Goal: Task Accomplishment & Management: Complete application form

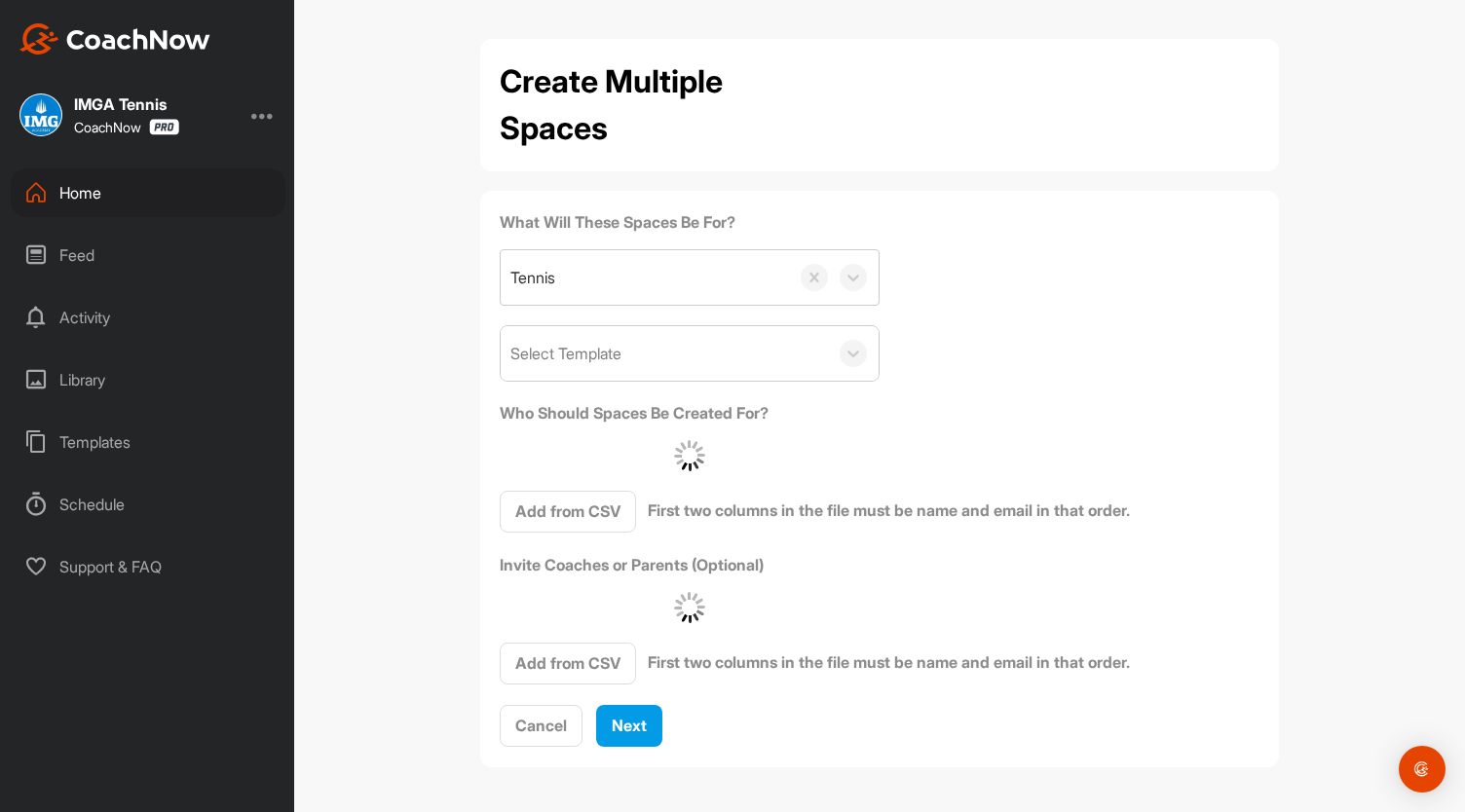
click at [126, 196] on div "Home" at bounding box center [148, 192] width 275 height 48
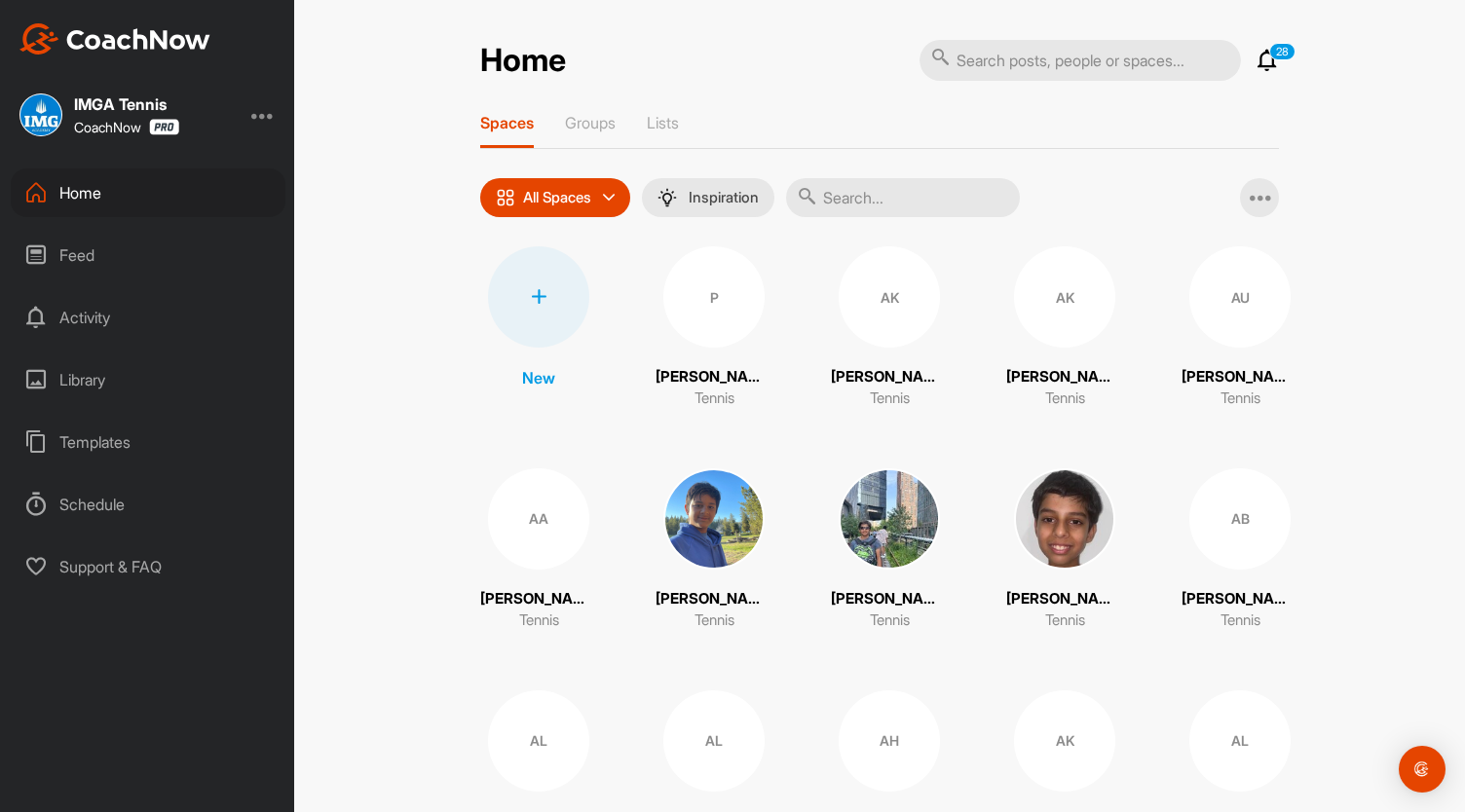
click at [1267, 61] on icon at bounding box center [1267, 60] width 24 height 24
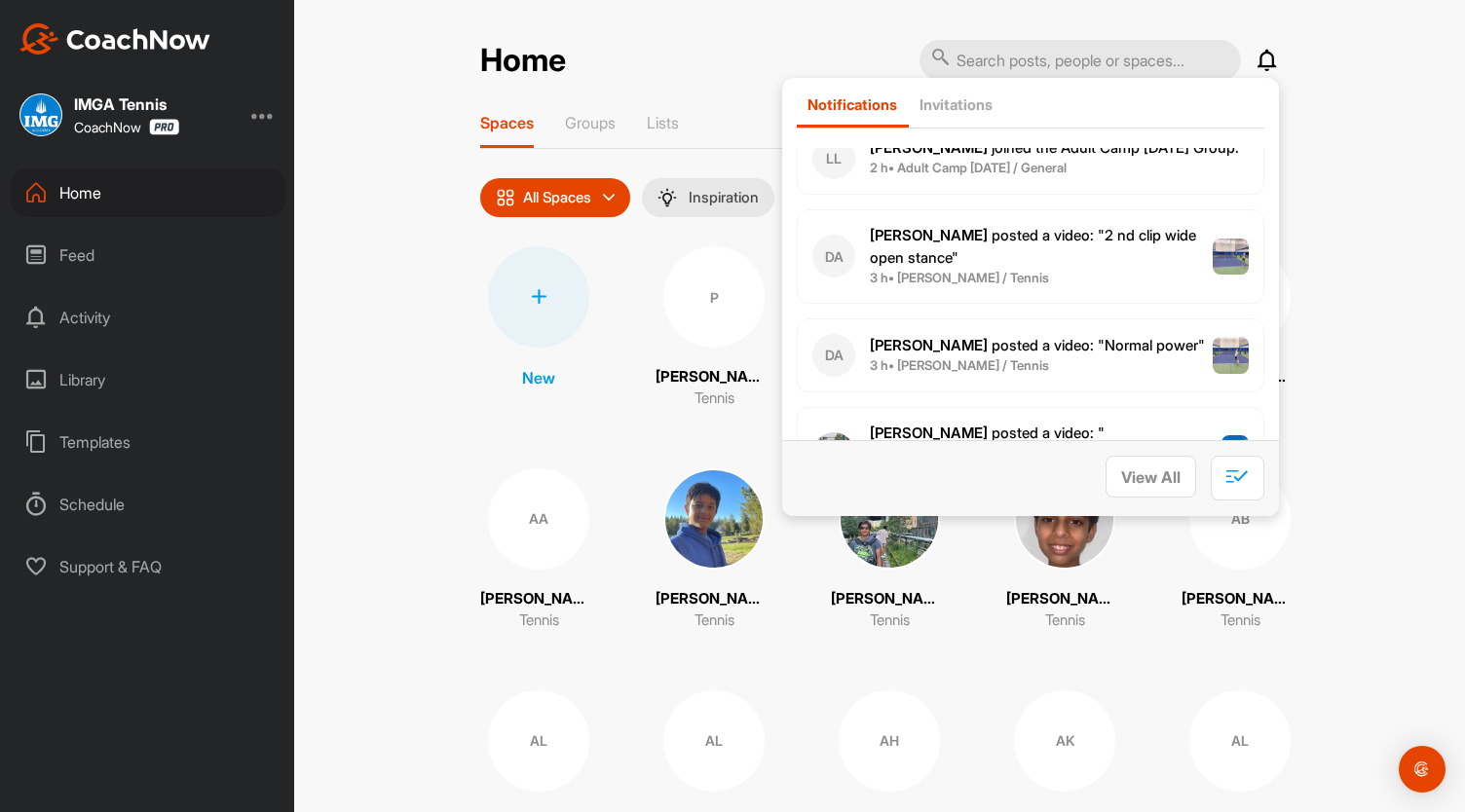
scroll to position [1984, 0]
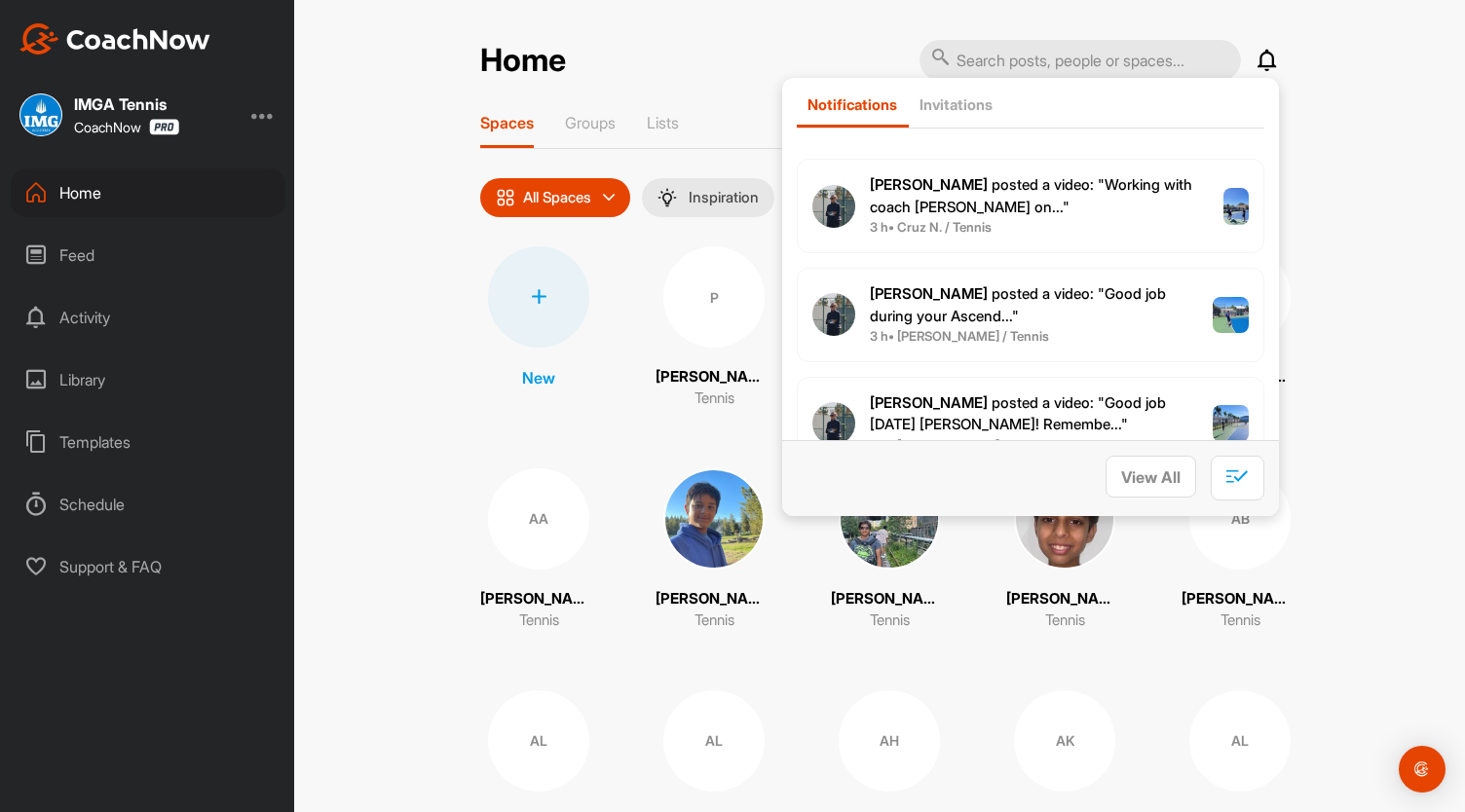
click at [1383, 234] on div "Home Notifications Invitations [DATE] Neo C. posted a video : " [DATE] Ascender…" at bounding box center [879, 406] width 1171 height 812
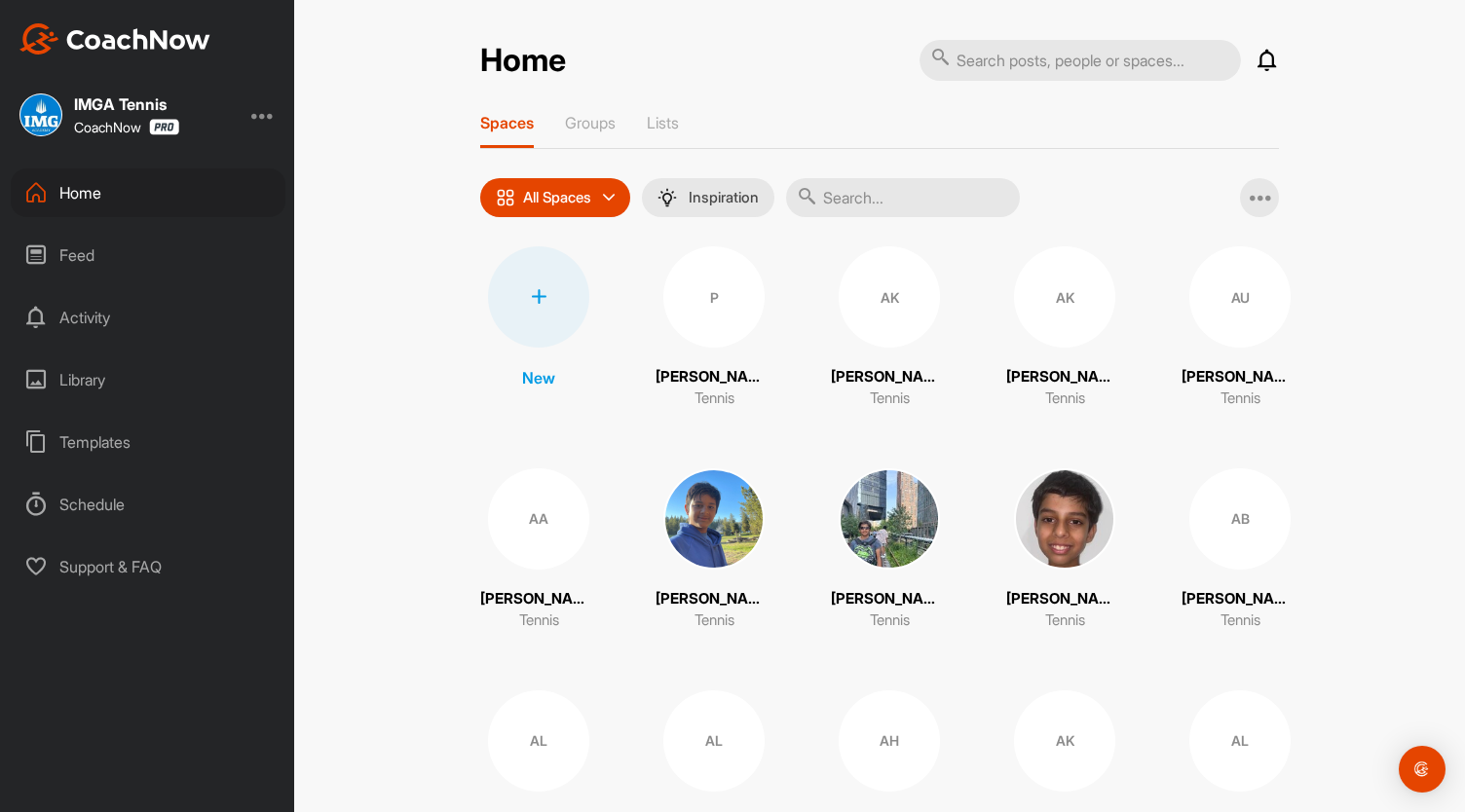
click at [1258, 61] on icon at bounding box center [1267, 60] width 24 height 24
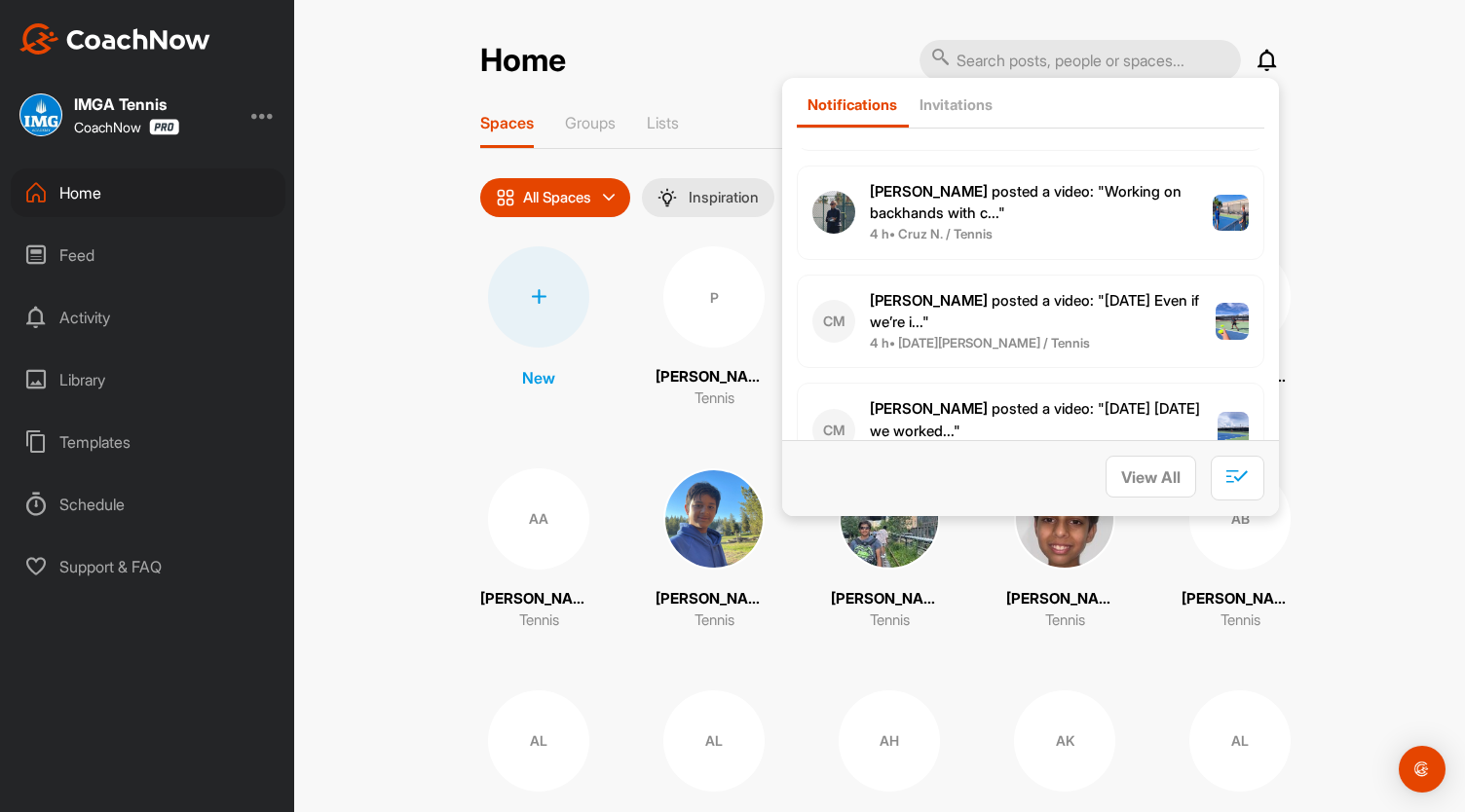
scroll to position [2849, 0]
click at [1082, 224] on span "4 h • Cruz N. / Tennis" at bounding box center [1041, 234] width 343 height 20
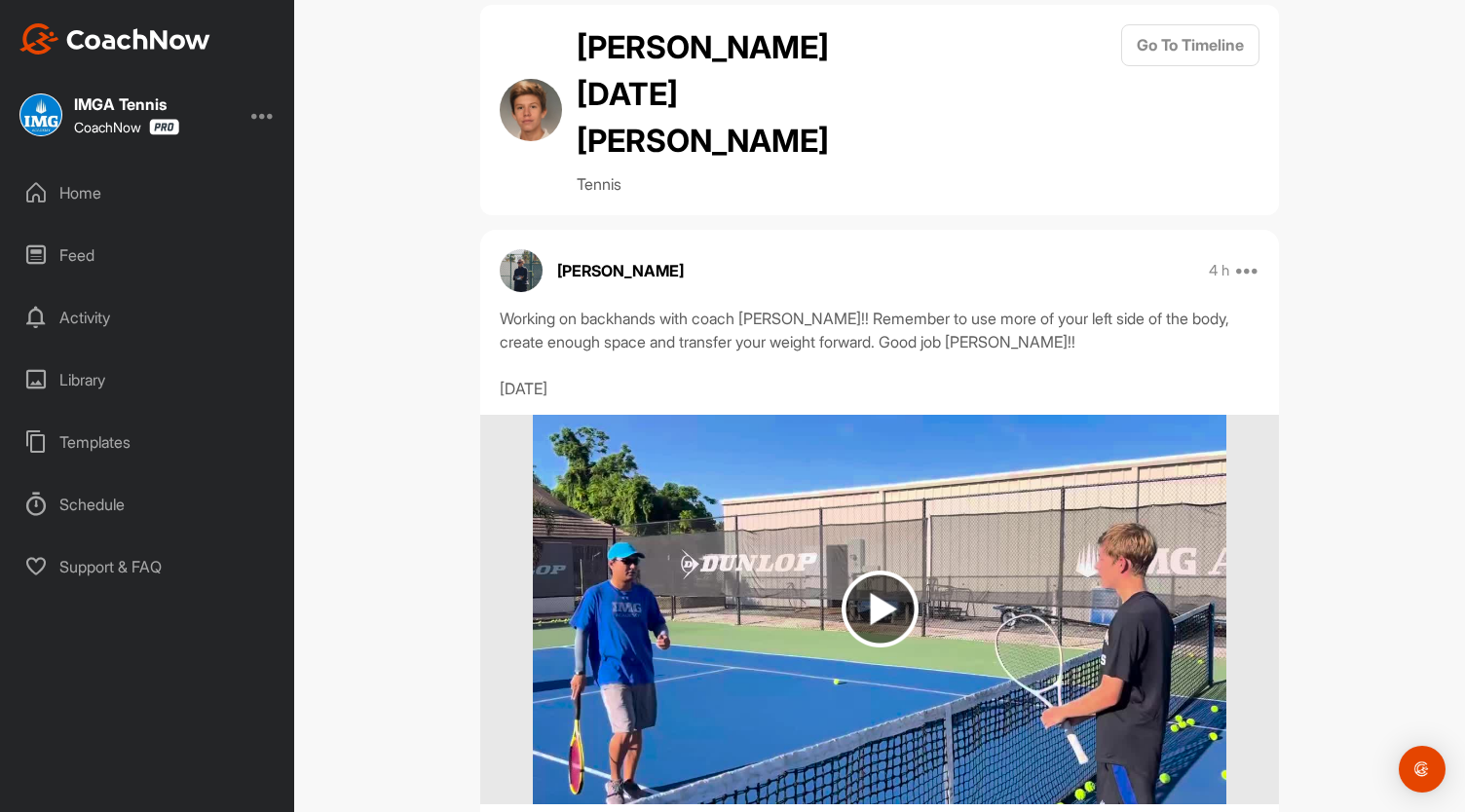
scroll to position [33, 0]
click at [1216, 61] on button "Go To Timeline" at bounding box center [1190, 46] width 138 height 42
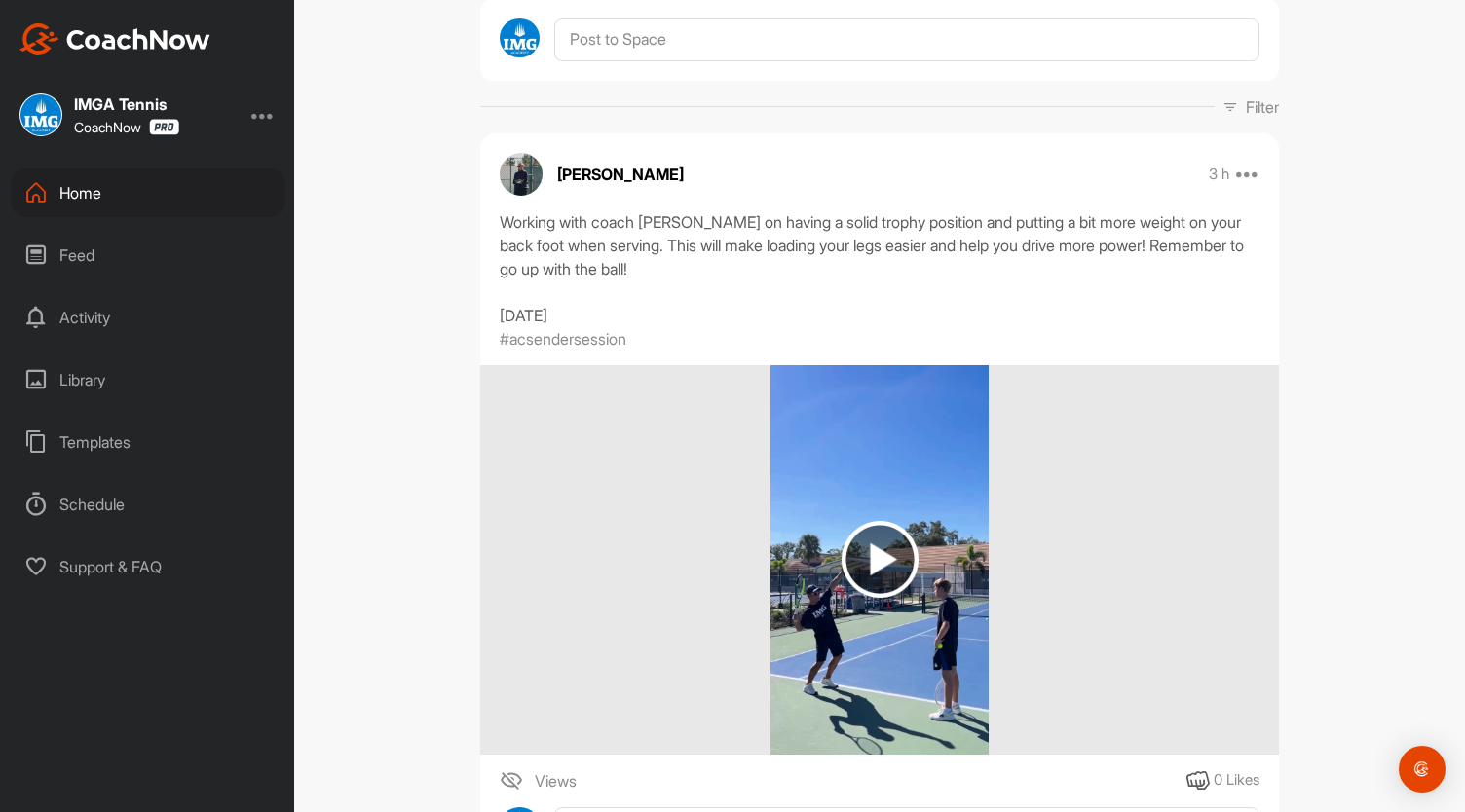
scroll to position [310, 0]
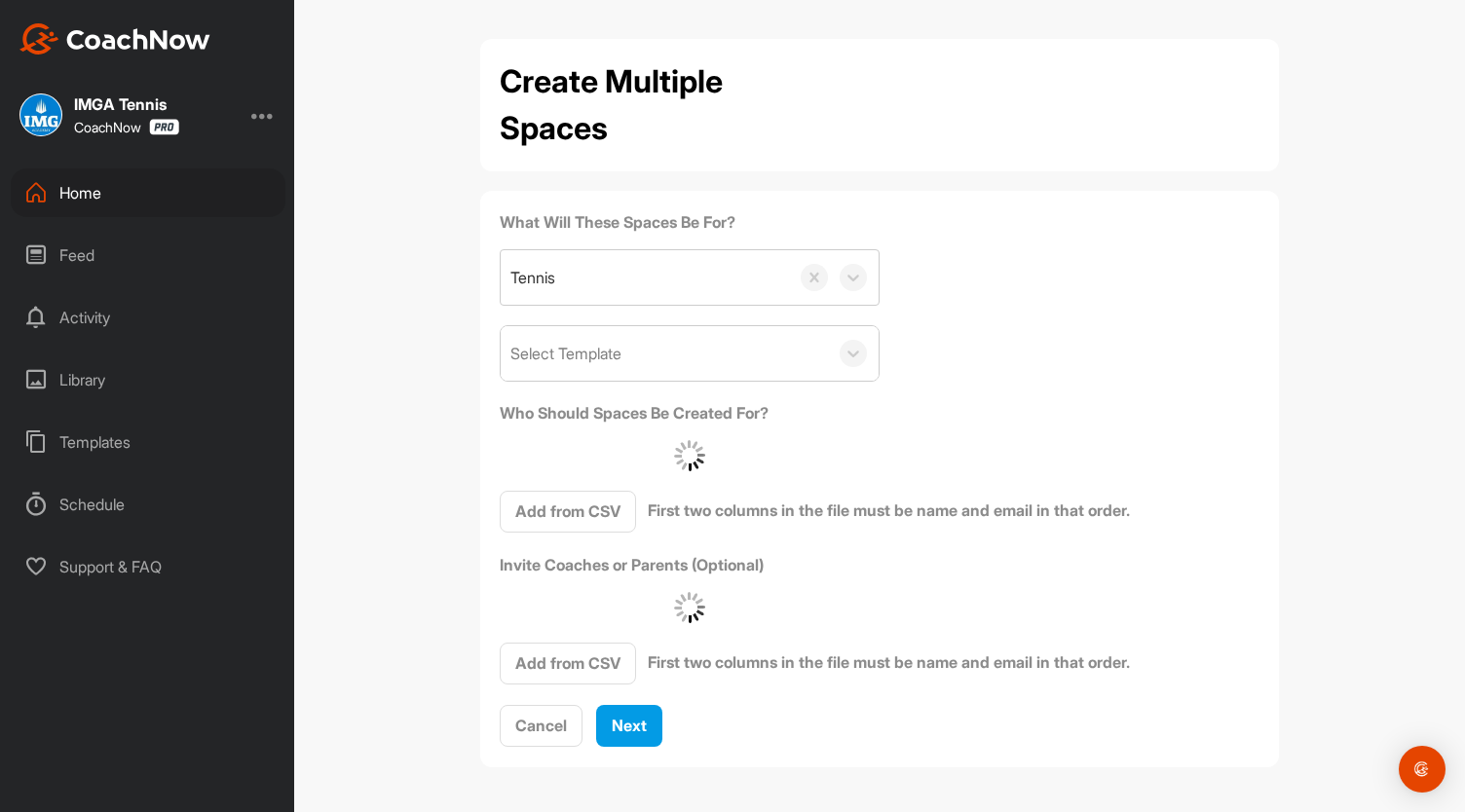
click at [150, 186] on div "Home" at bounding box center [148, 192] width 275 height 48
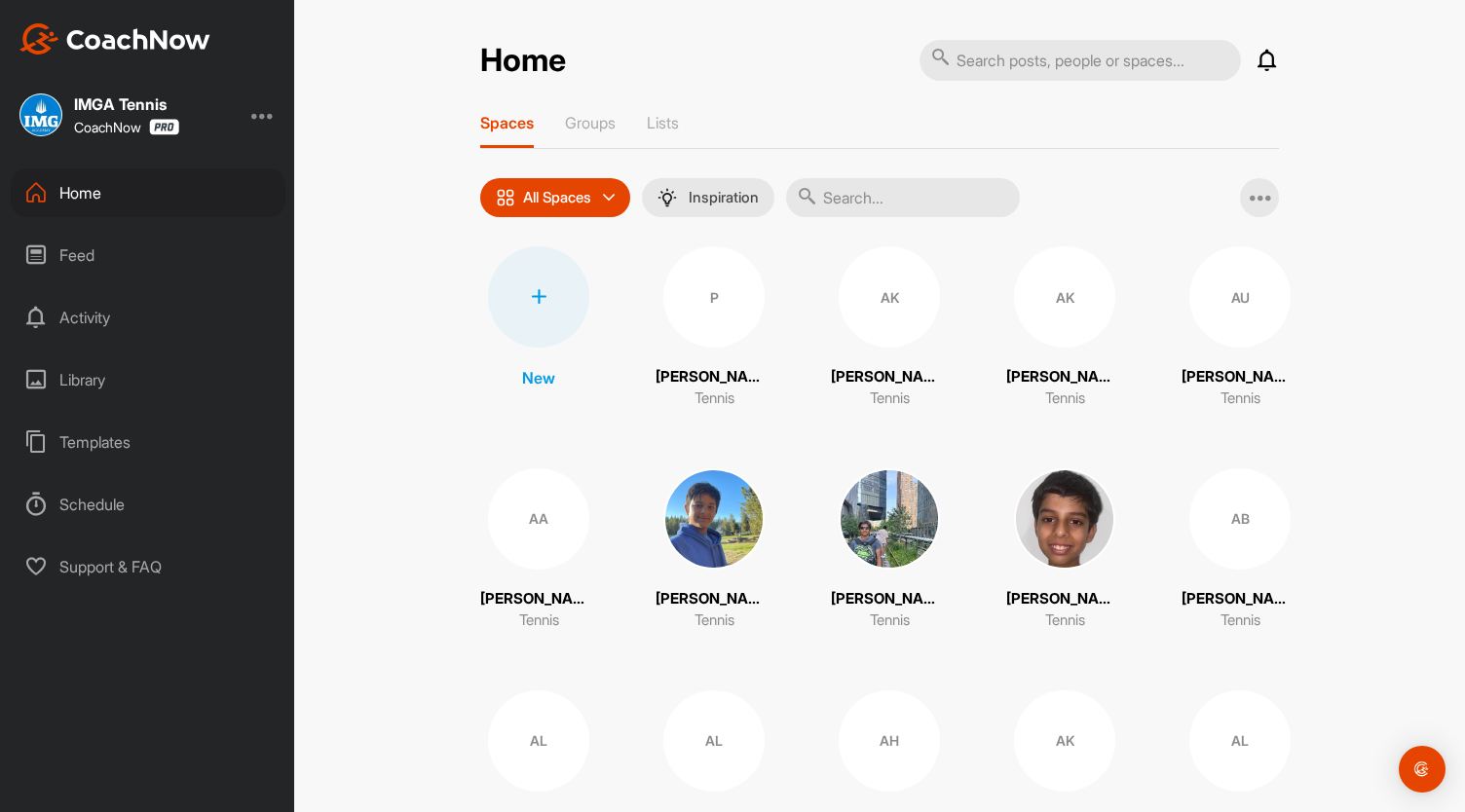
click at [517, 308] on div at bounding box center [539, 296] width 101 height 101
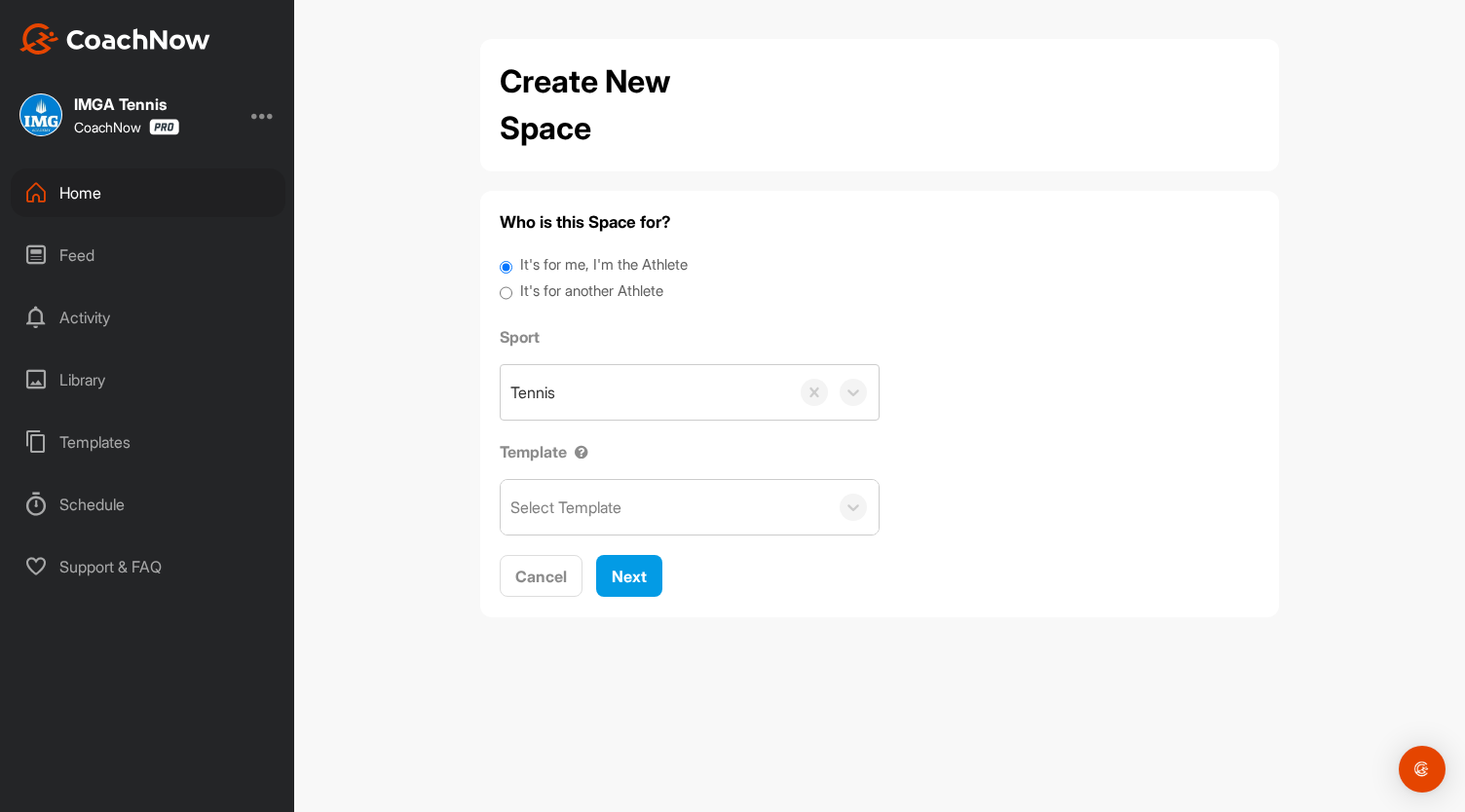
click at [504, 297] on input "It's for another Athlete" at bounding box center [505, 293] width 13 height 27
radio input "true"
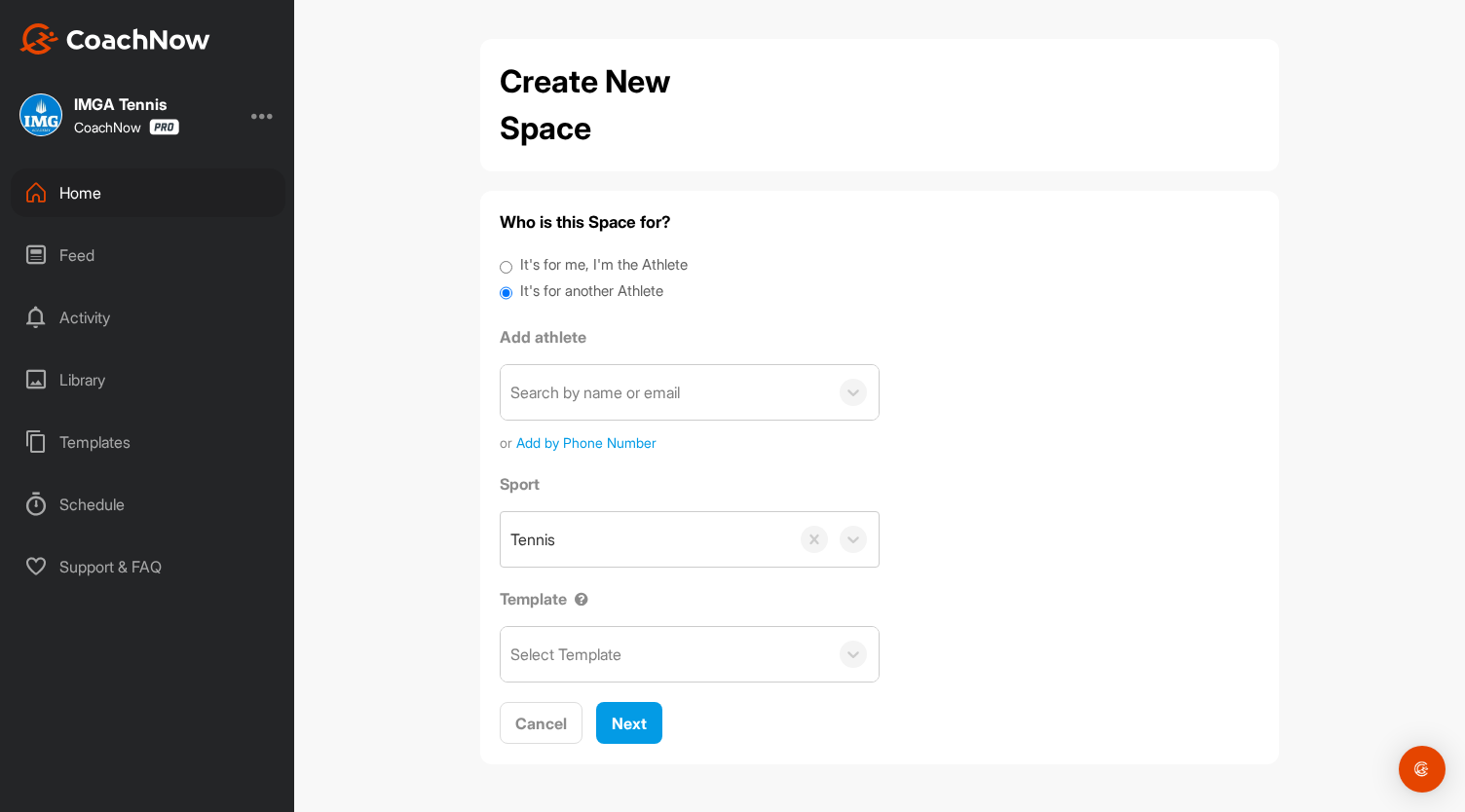
click at [621, 385] on div "Search by name or email" at bounding box center [595, 393] width 169 height 24
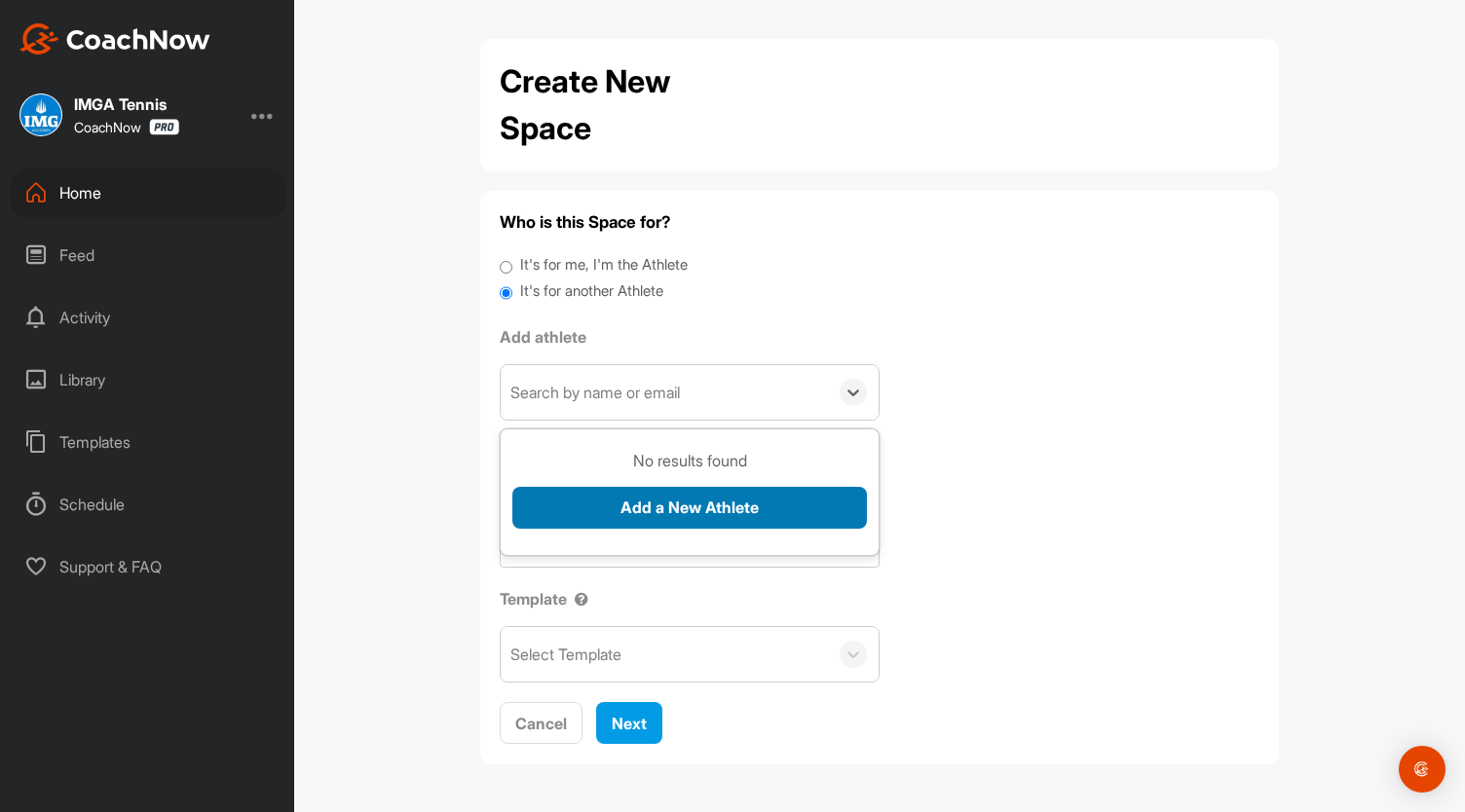
click at [658, 501] on button "Add a New Athlete" at bounding box center [689, 508] width 354 height 42
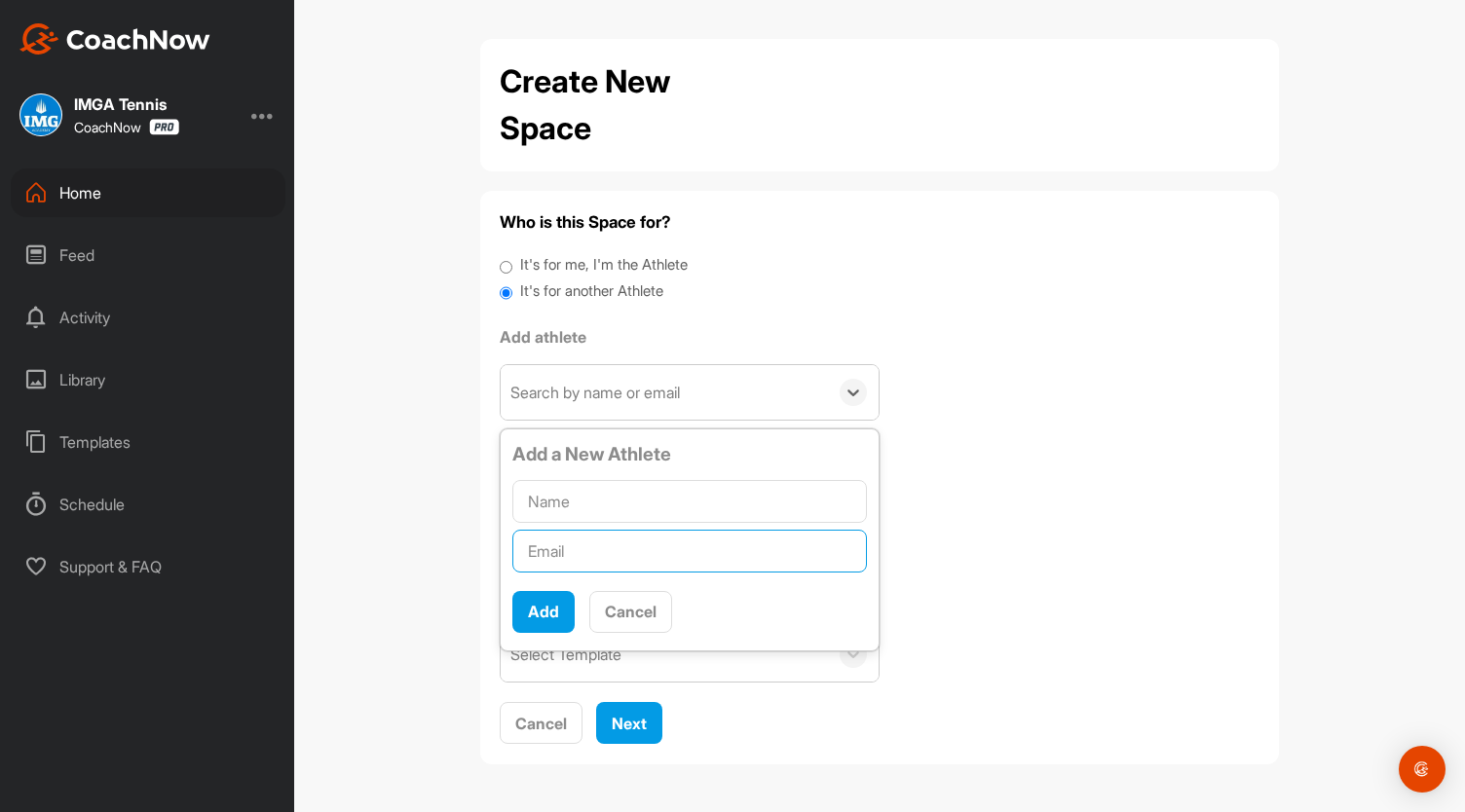
click at [614, 548] on input "text" at bounding box center [689, 551] width 354 height 43
paste input "517774271@QQ.COM"
type input "517774271@QQ.COM"
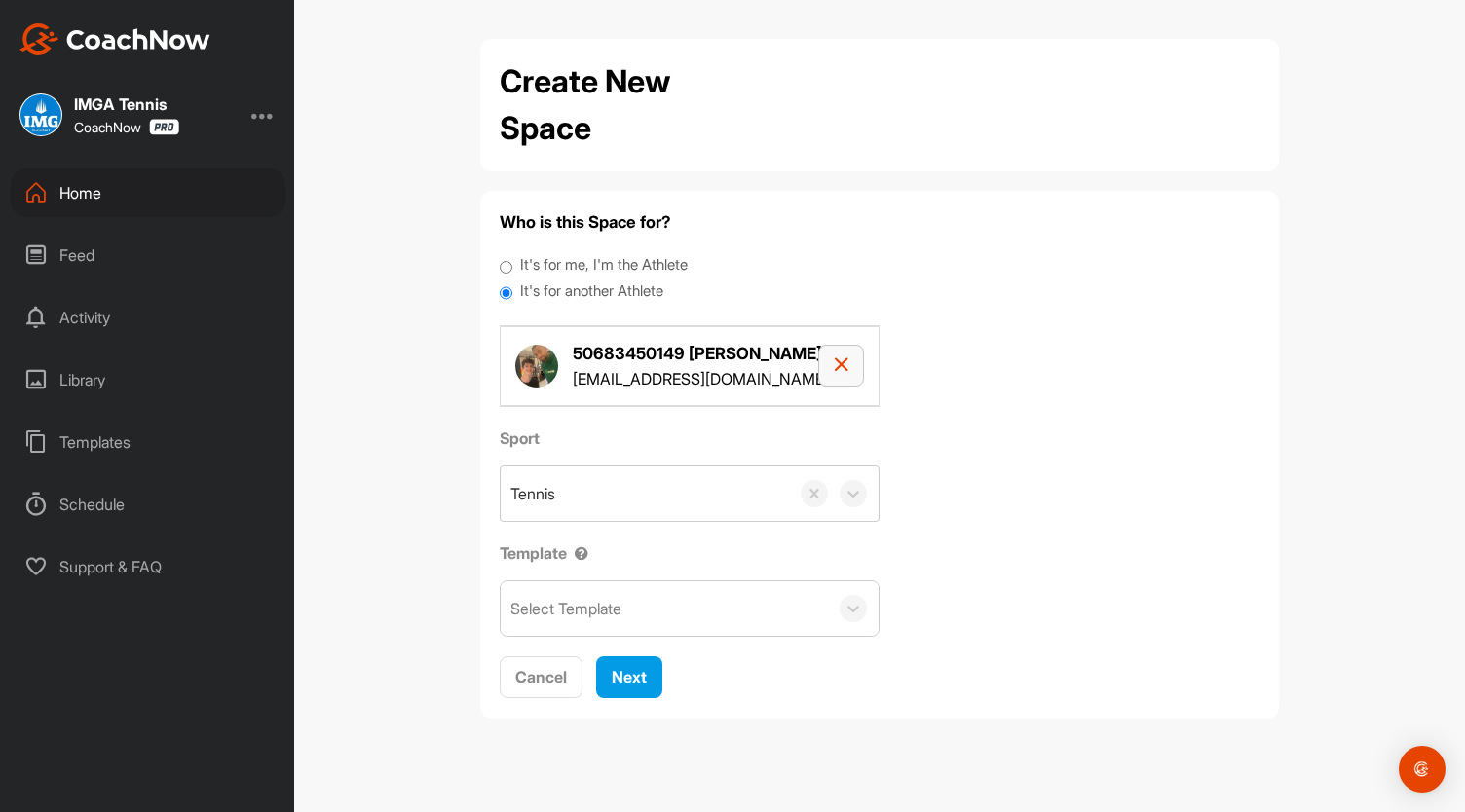
click at [850, 365] on button "button" at bounding box center [841, 365] width 45 height 42
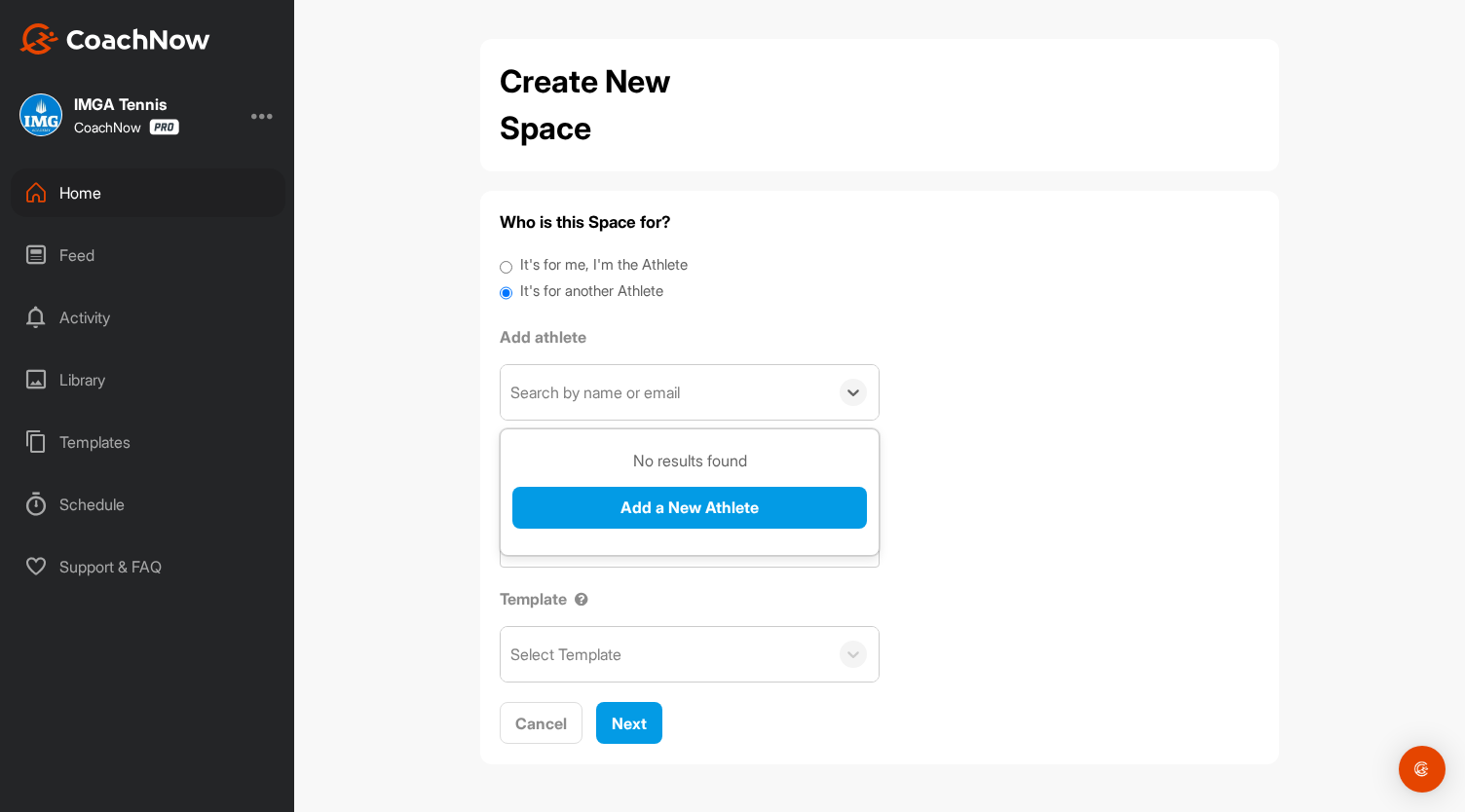
click at [610, 402] on div "Search by name or email" at bounding box center [595, 393] width 169 height 24
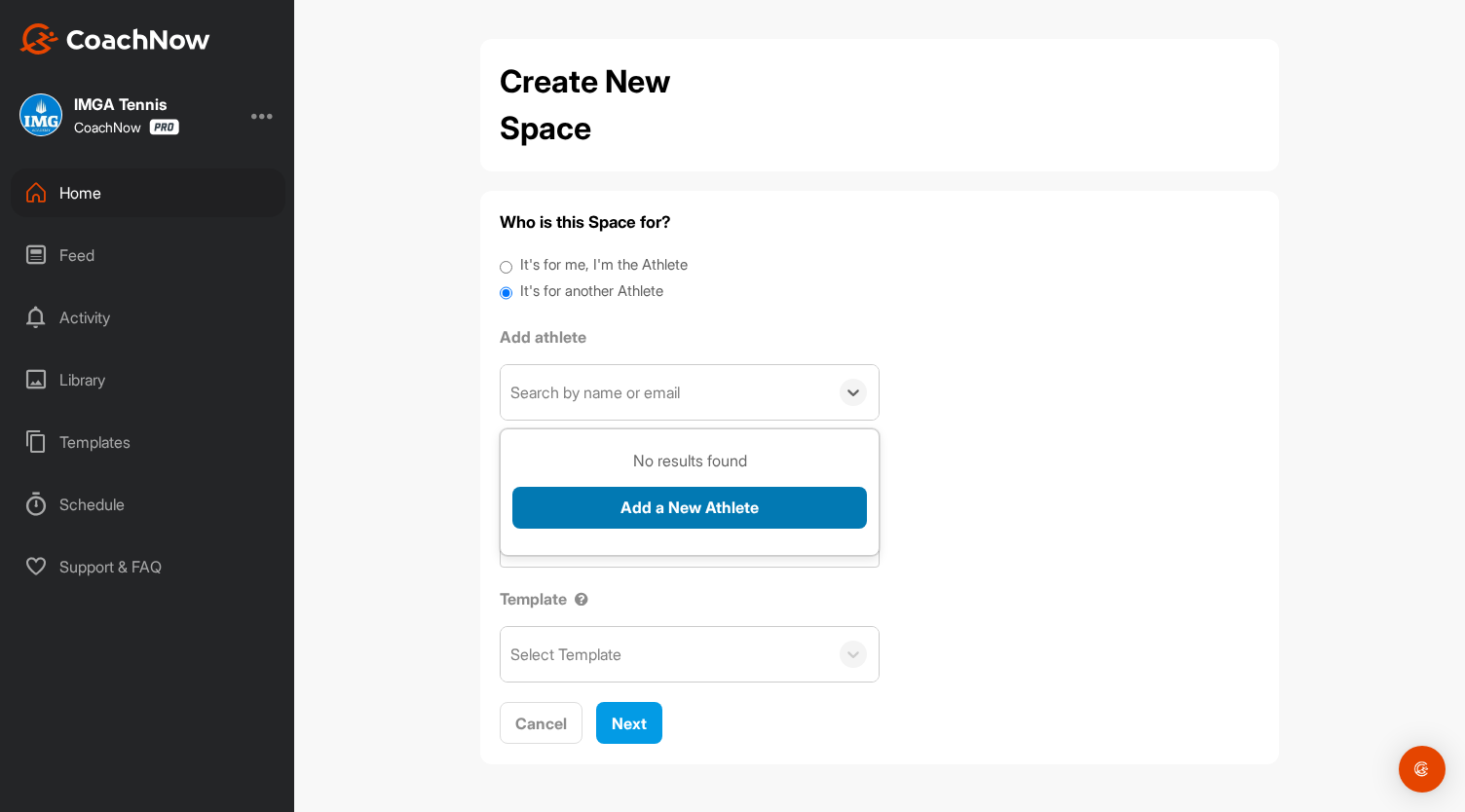
click at [623, 498] on button "Add a New Athlete" at bounding box center [689, 508] width 354 height 42
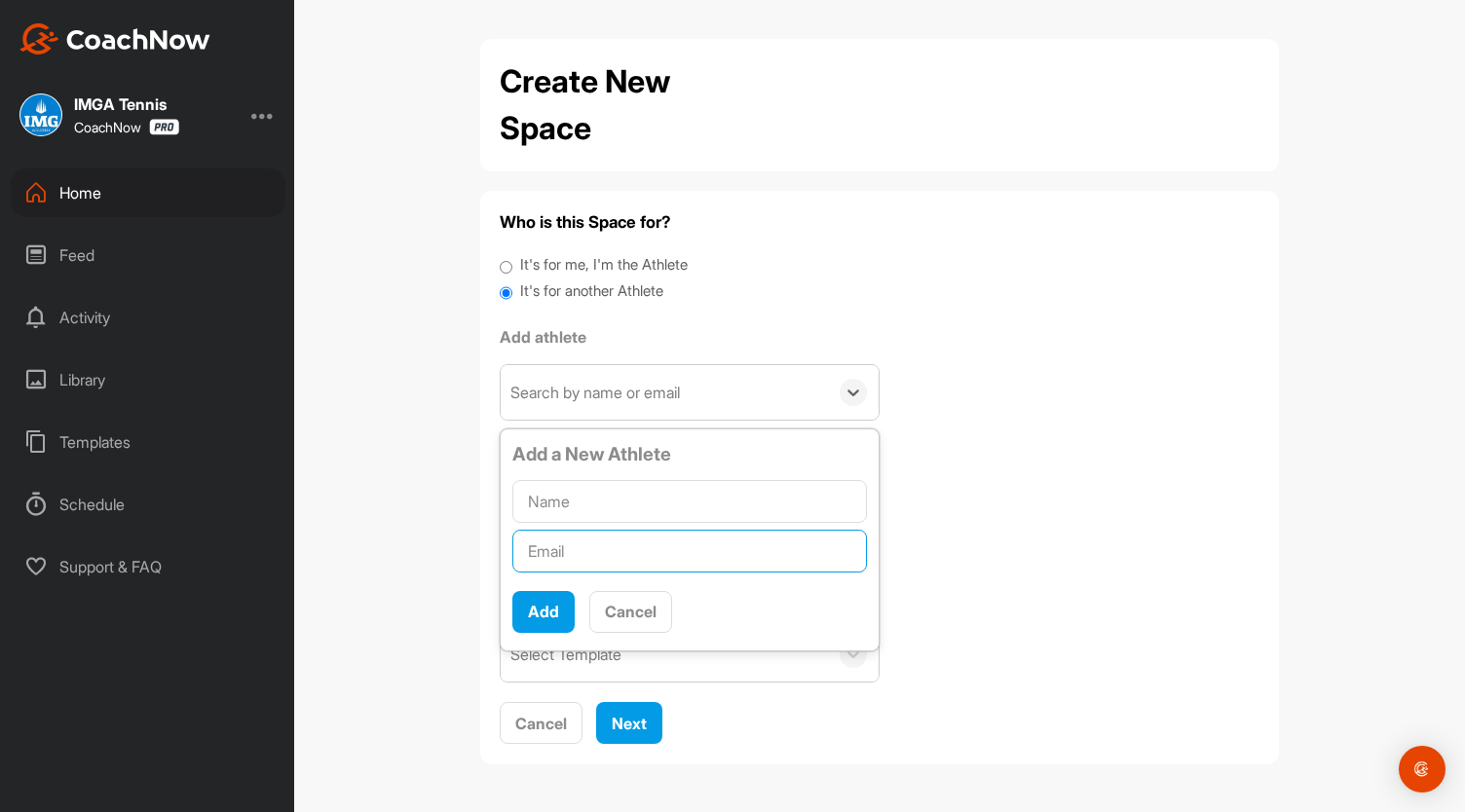
click at [615, 556] on input "text" at bounding box center [689, 551] width 354 height 43
type input "v"
paste input "517774271@QQ.COM"
type input "517774271@QQ.COM"
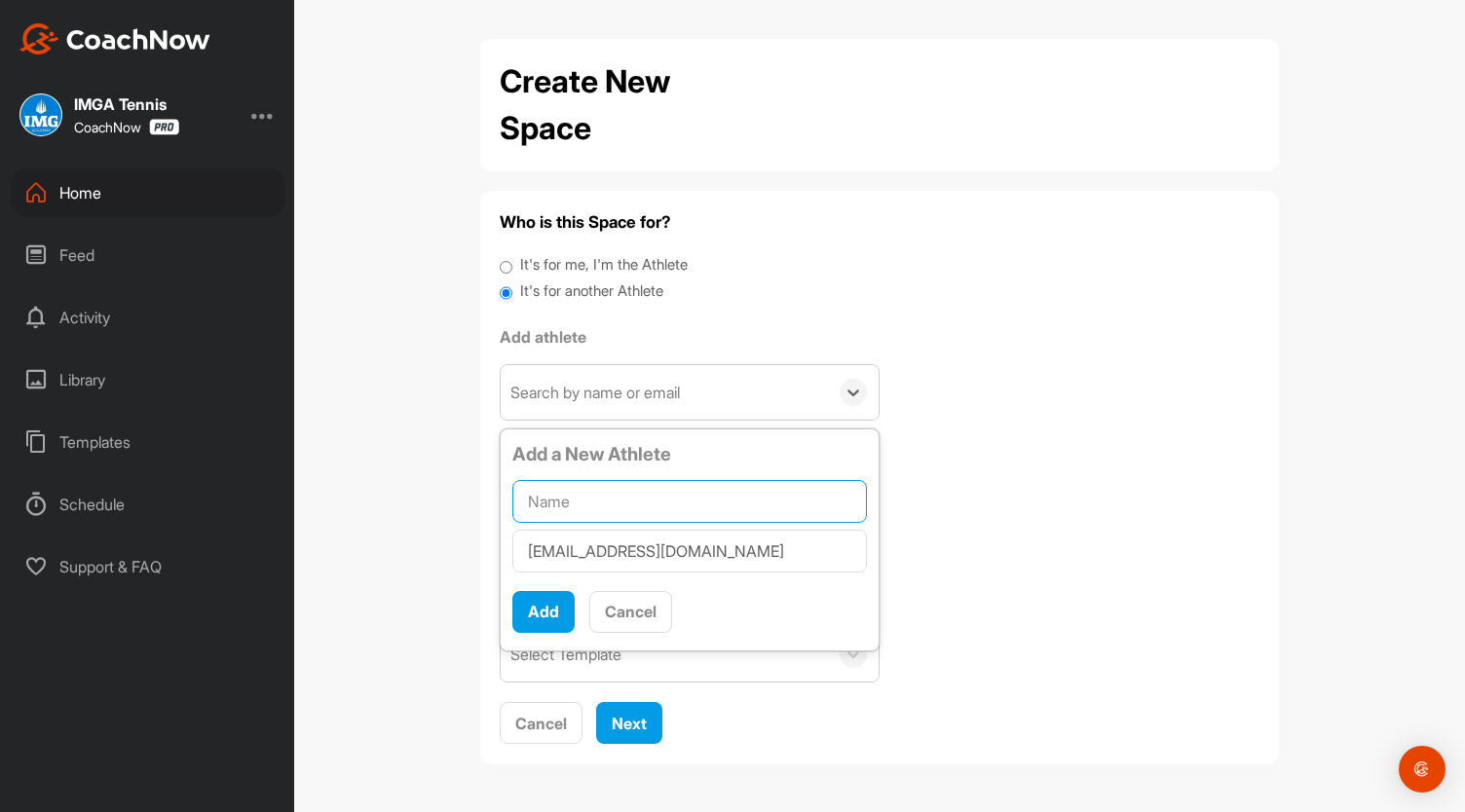
click at [598, 498] on input "text" at bounding box center [689, 502] width 354 height 43
type input "Qingtian Lian"
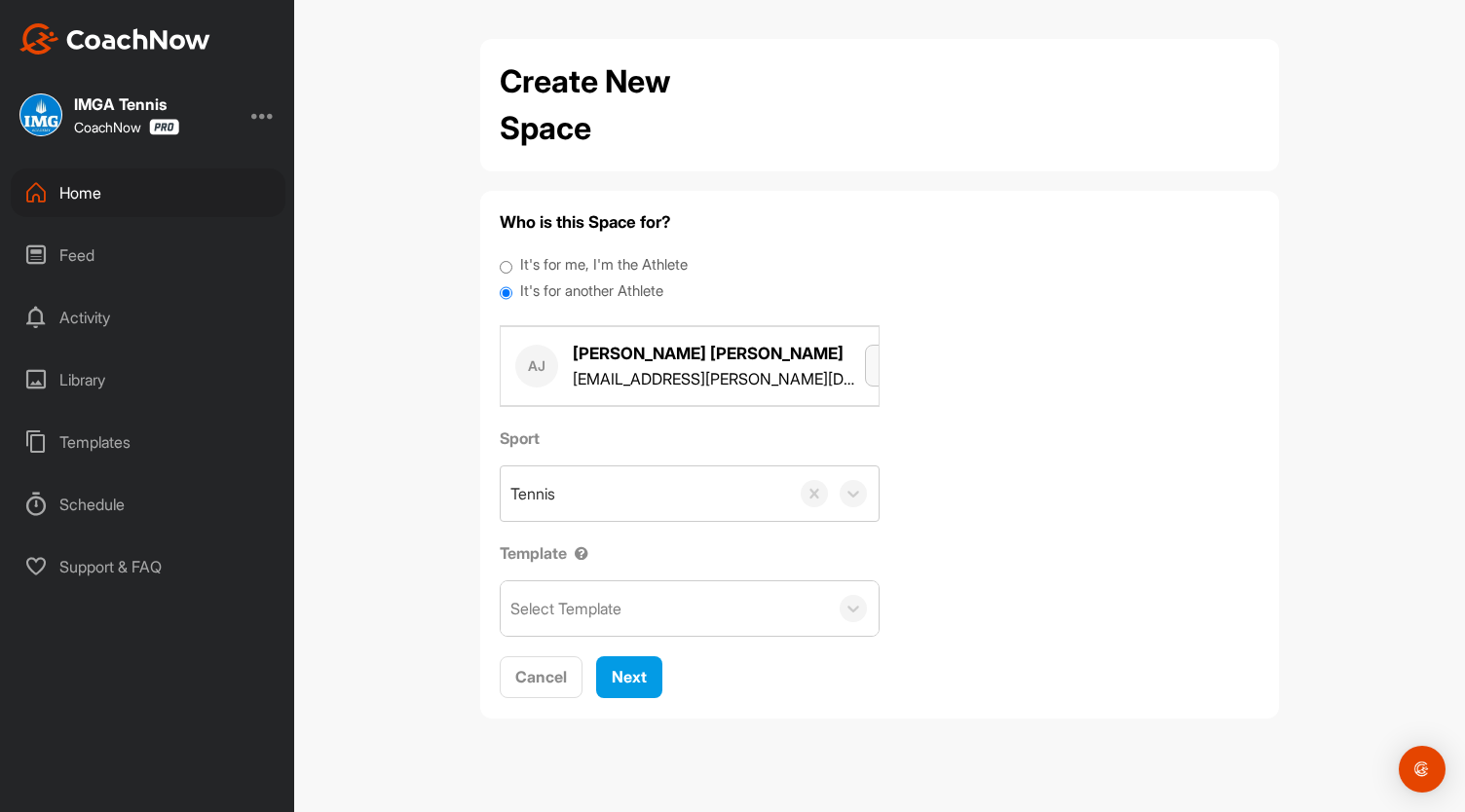
click at [880, 372] on span "button" at bounding box center [888, 365] width 16 height 20
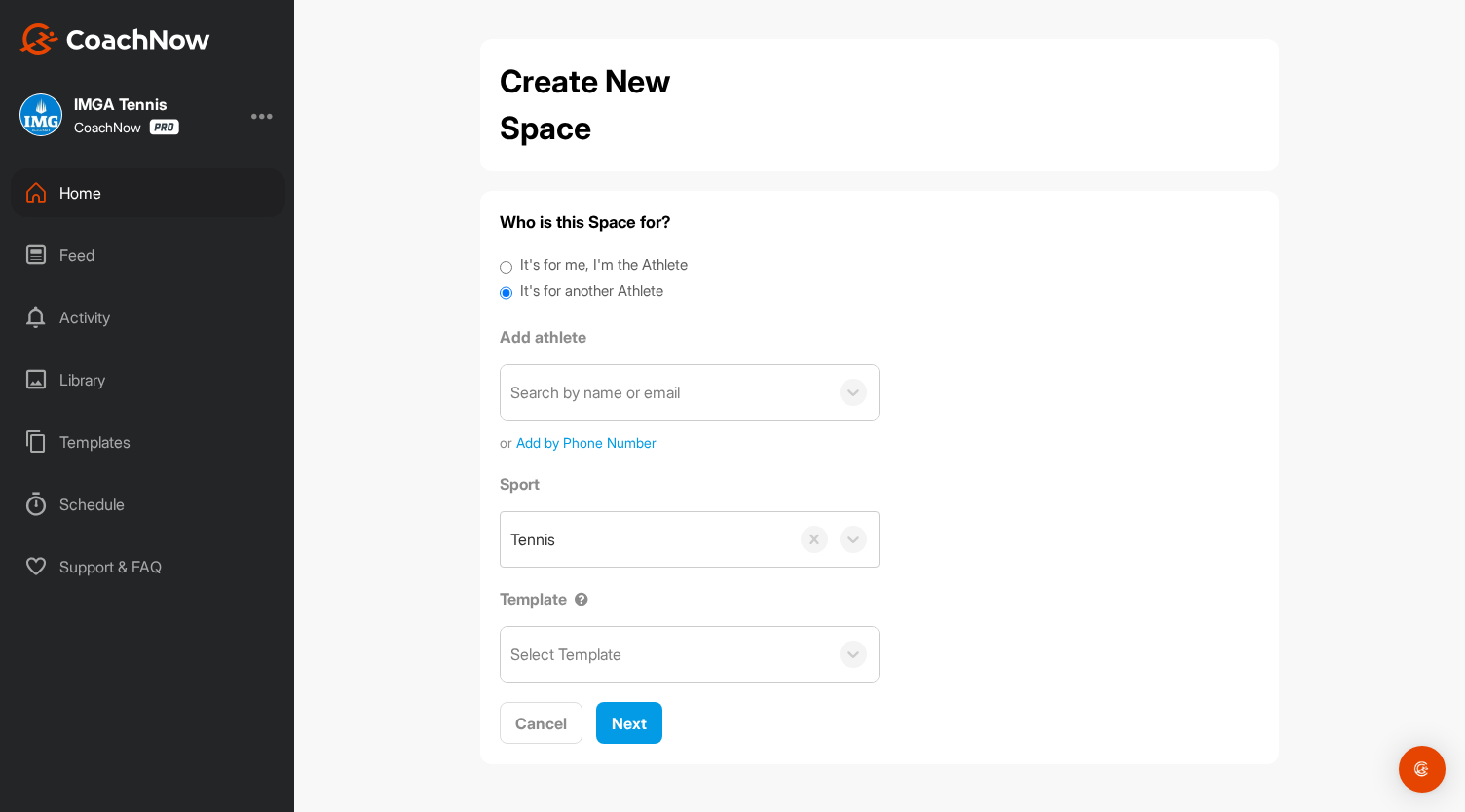
click at [585, 403] on div "Search by name or email" at bounding box center [595, 393] width 169 height 24
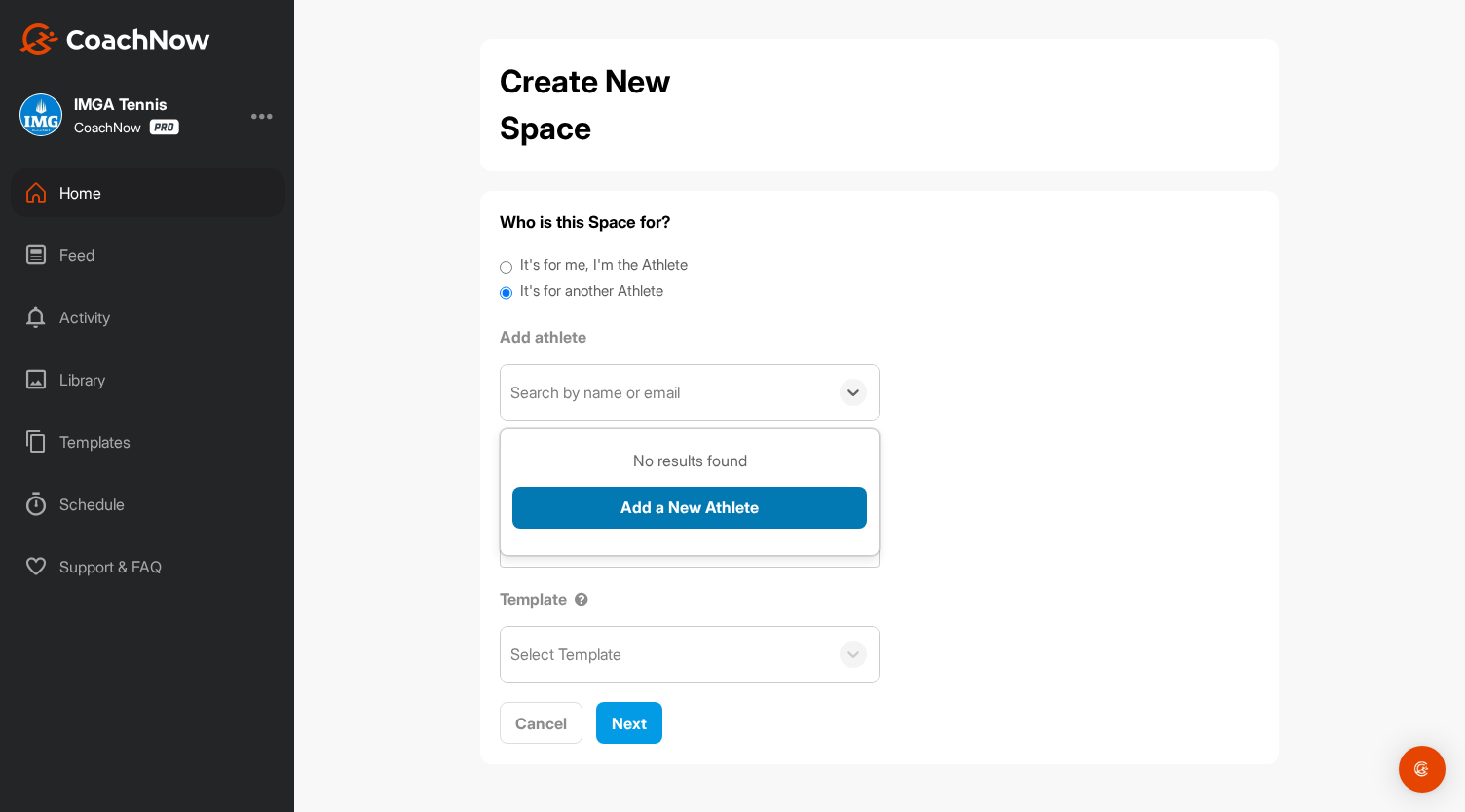
click at [605, 507] on button "Add a New Athlete" at bounding box center [689, 508] width 354 height 42
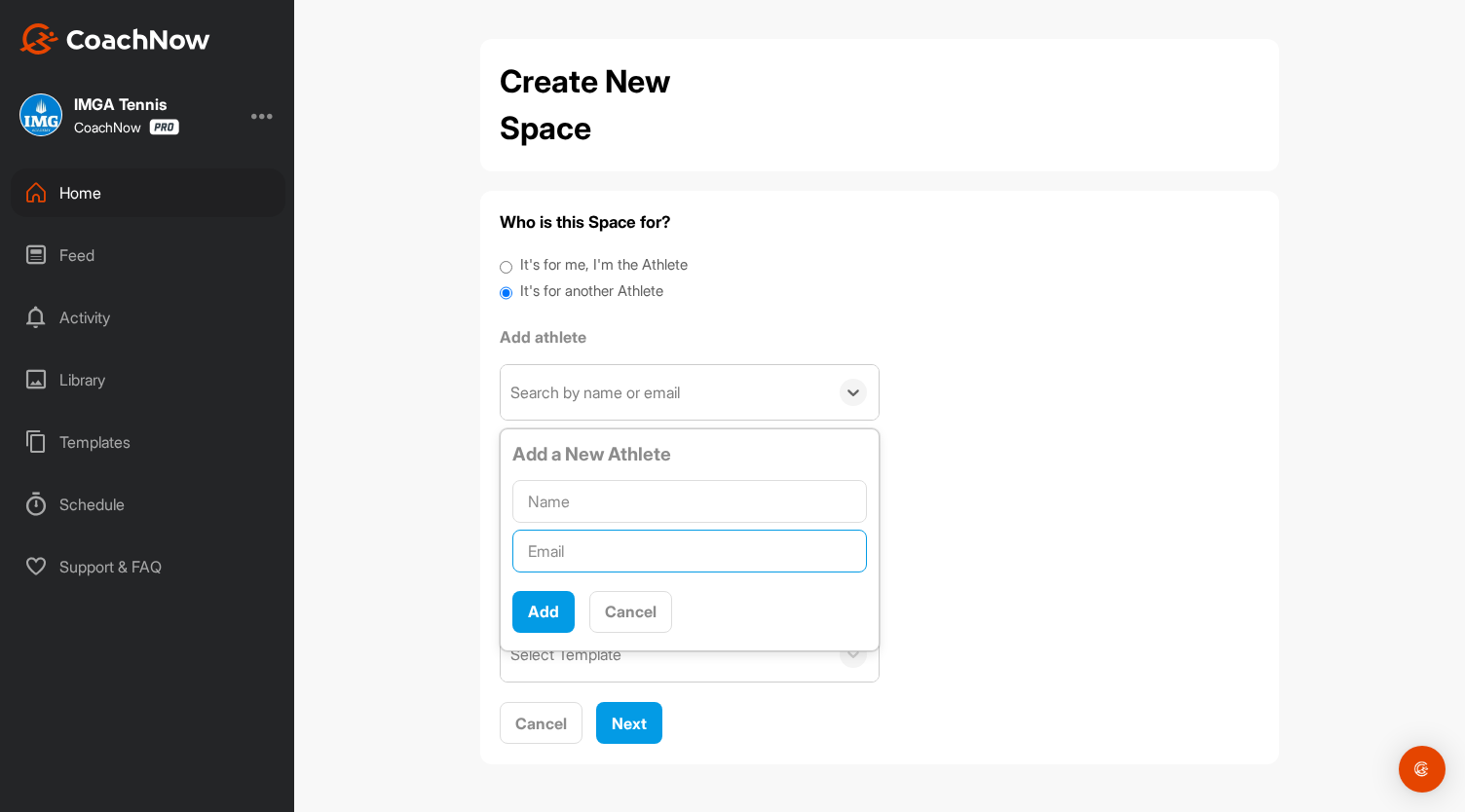
click at [649, 561] on input "text" at bounding box center [689, 551] width 354 height 43
paste input "517774271@QQ.COM"
type input "517774271@QQ.COM"
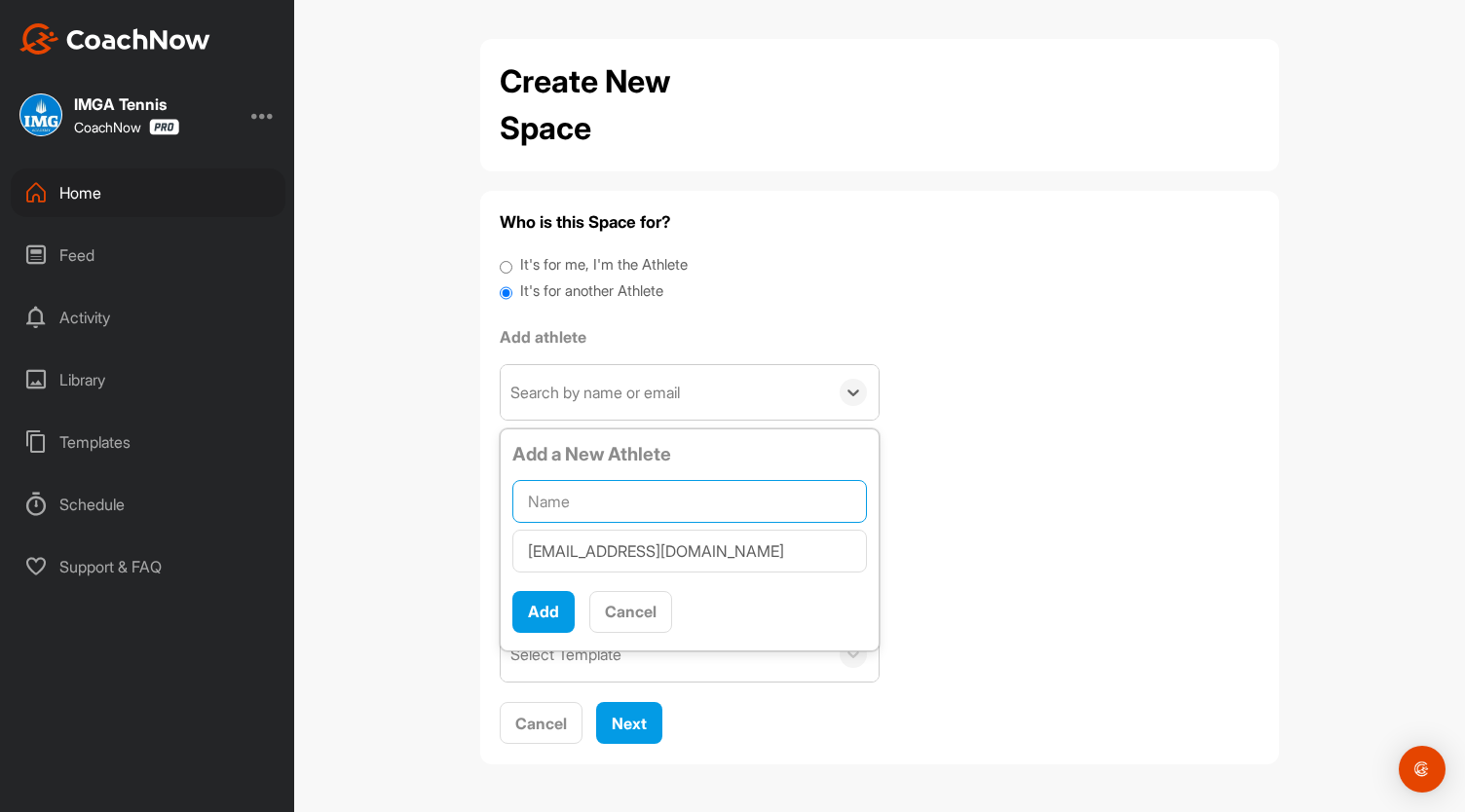
click at [634, 501] on input "text" at bounding box center [689, 502] width 354 height 43
type input "Qingtian Lian"
click at [547, 603] on button "Add" at bounding box center [542, 611] width 62 height 42
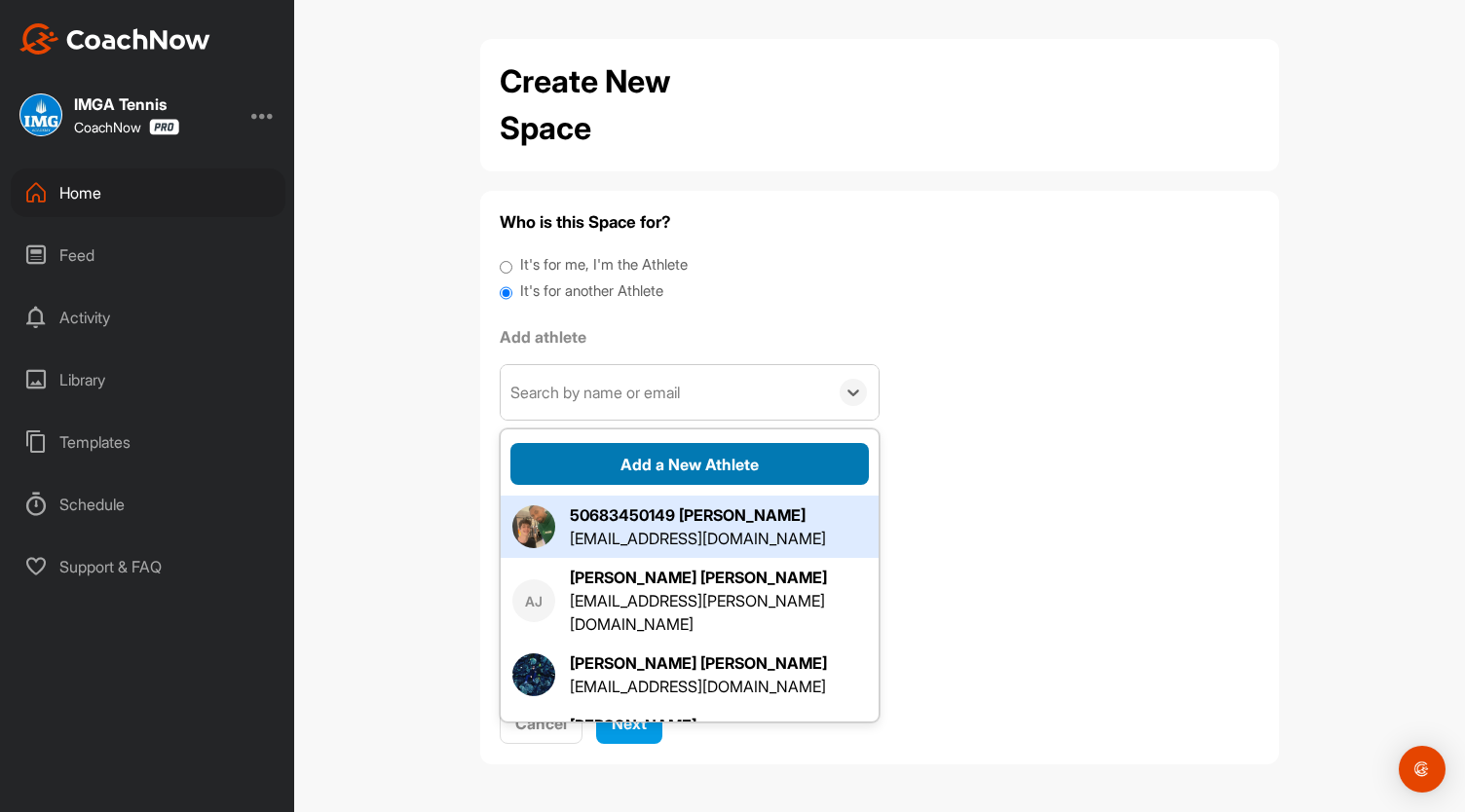
click at [582, 467] on button "Add a New Athlete" at bounding box center [689, 464] width 358 height 42
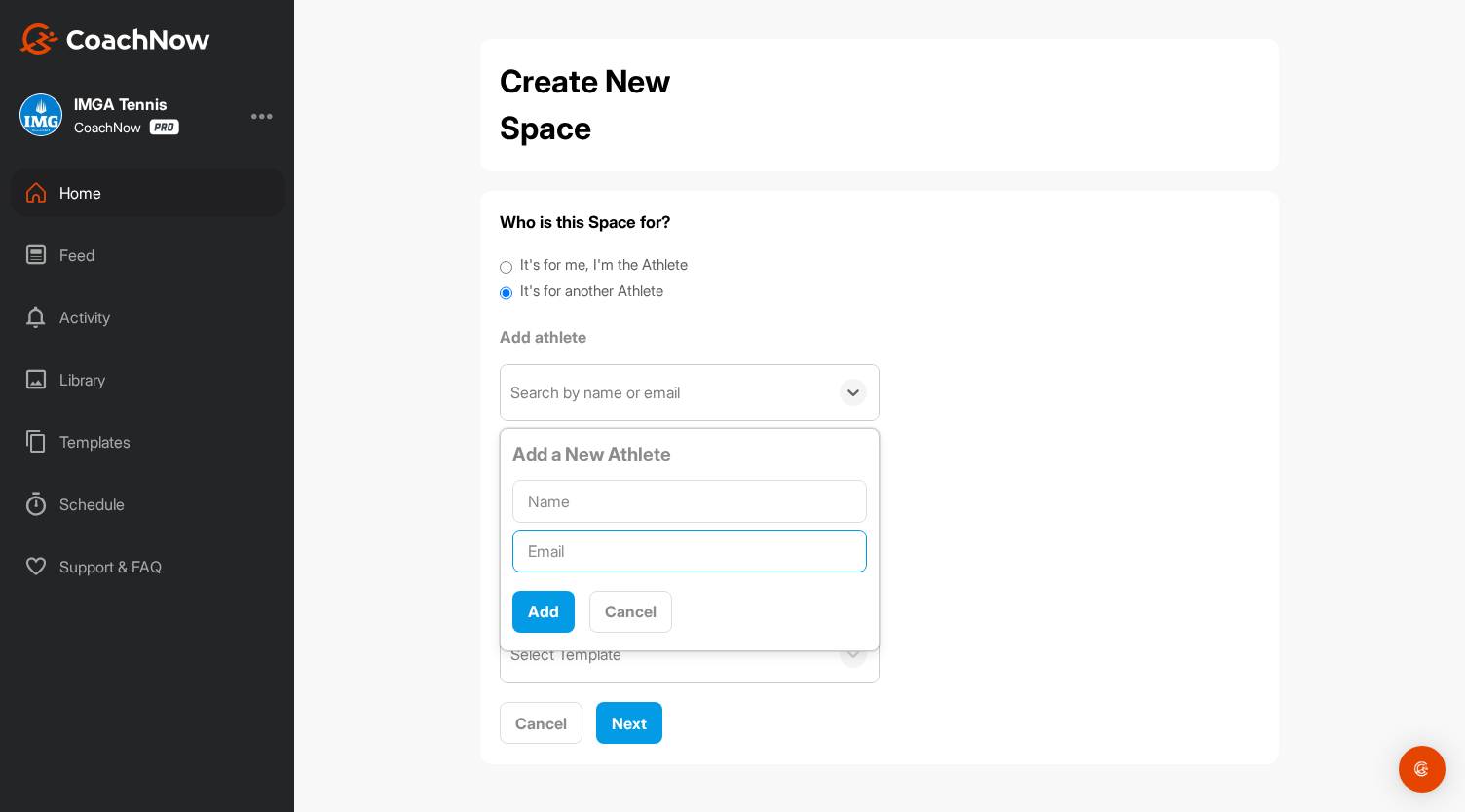
click at [596, 558] on input "text" at bounding box center [689, 551] width 354 height 43
paste input "517774271@QQ.COM"
type input "517774271@QQ.COM"
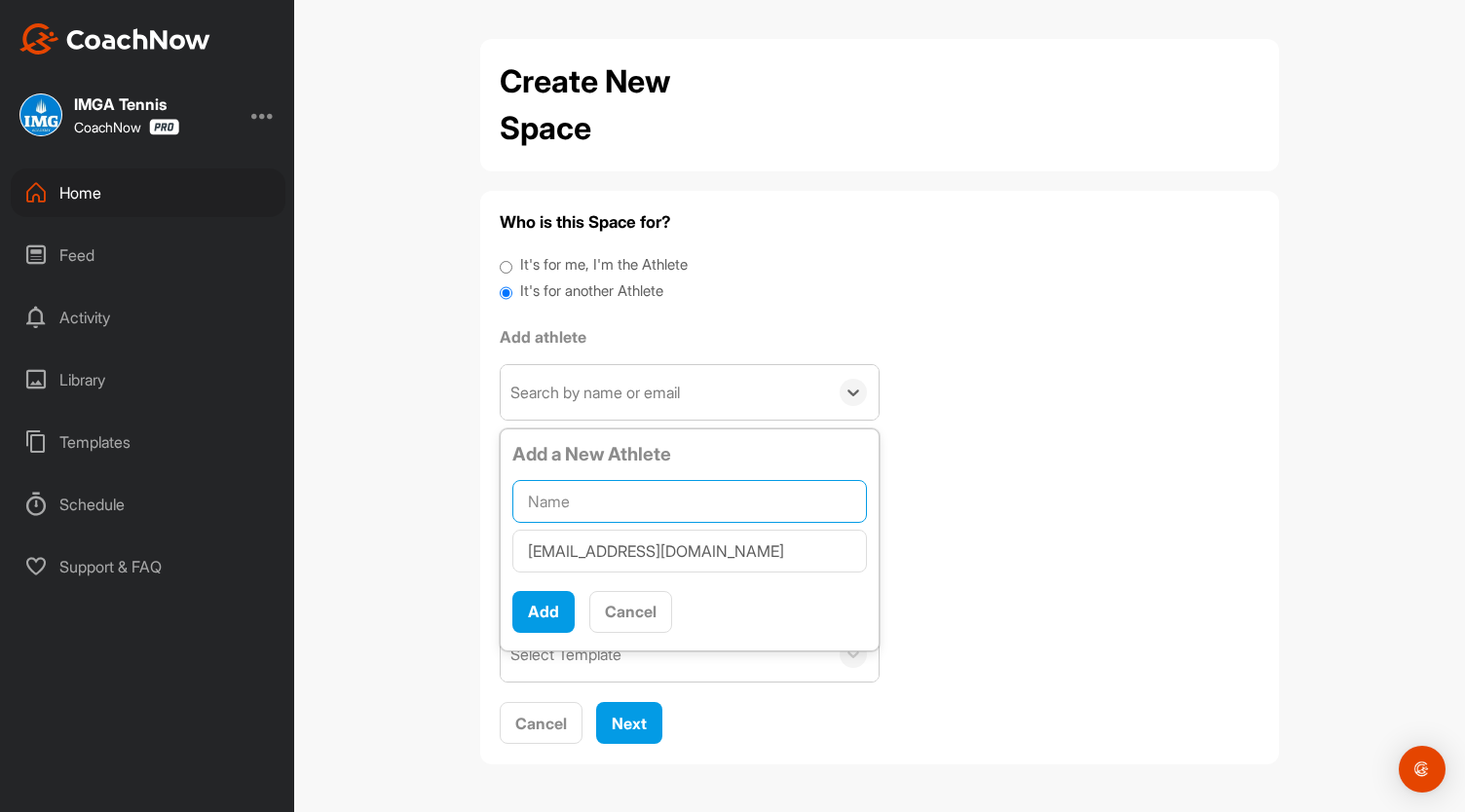
click at [596, 490] on input "text" at bounding box center [689, 502] width 354 height 43
type input "Qingtian Lian"
click at [639, 555] on input "517774271@QQ.COM" at bounding box center [689, 551] width 354 height 43
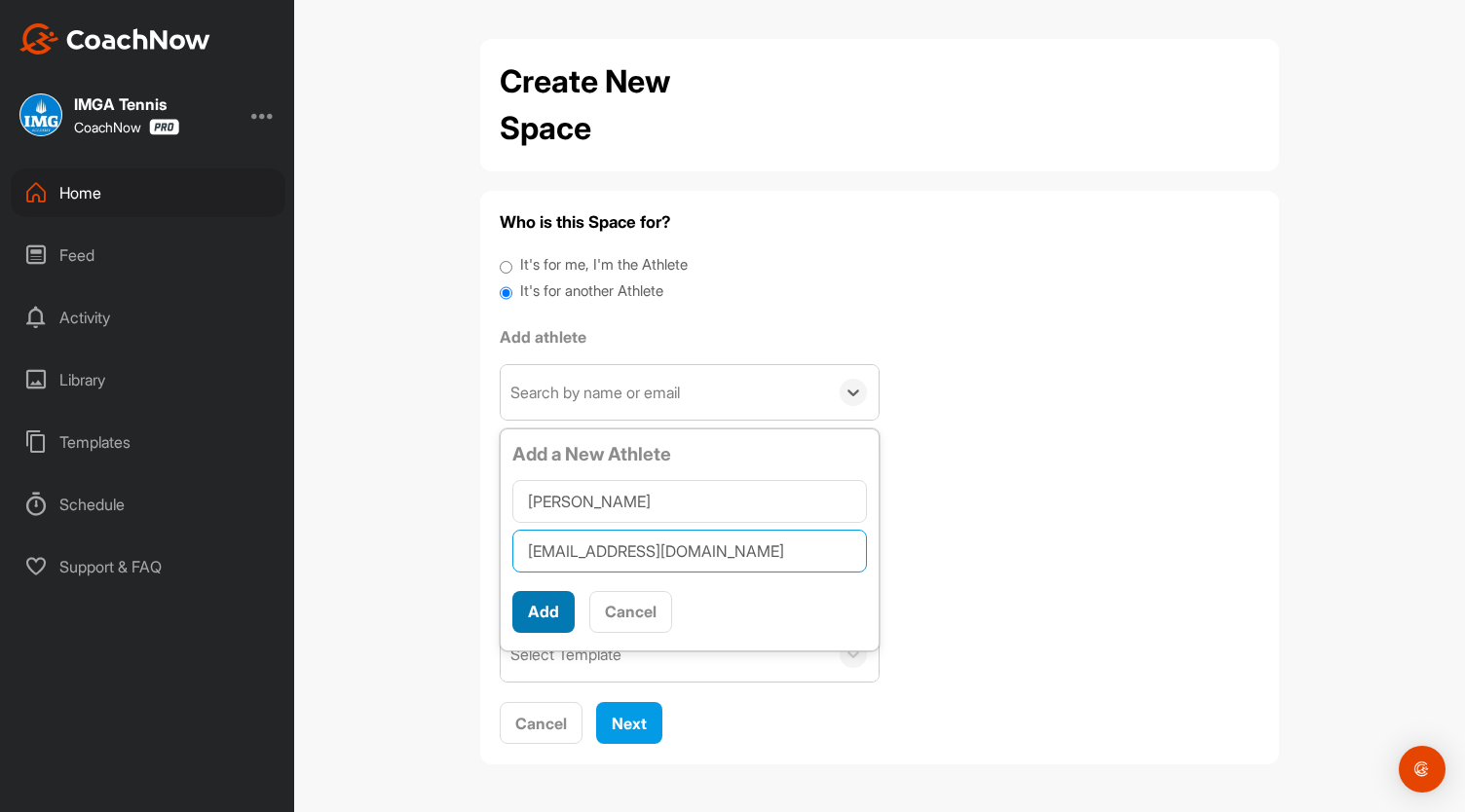
type input "517774271@qq.com"
click at [556, 601] on button "Add" at bounding box center [542, 611] width 62 height 42
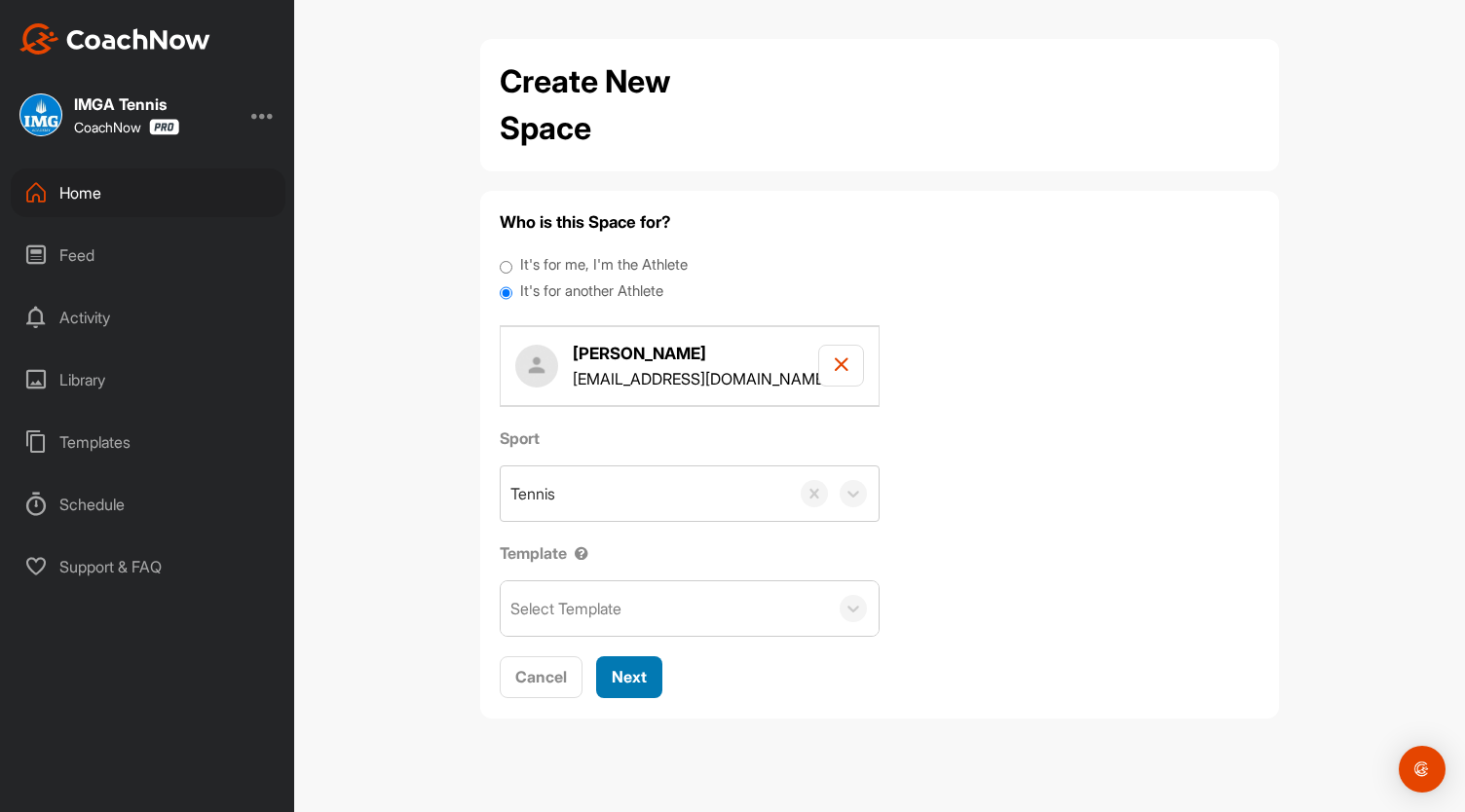
click at [638, 668] on span "Next" at bounding box center [629, 677] width 35 height 20
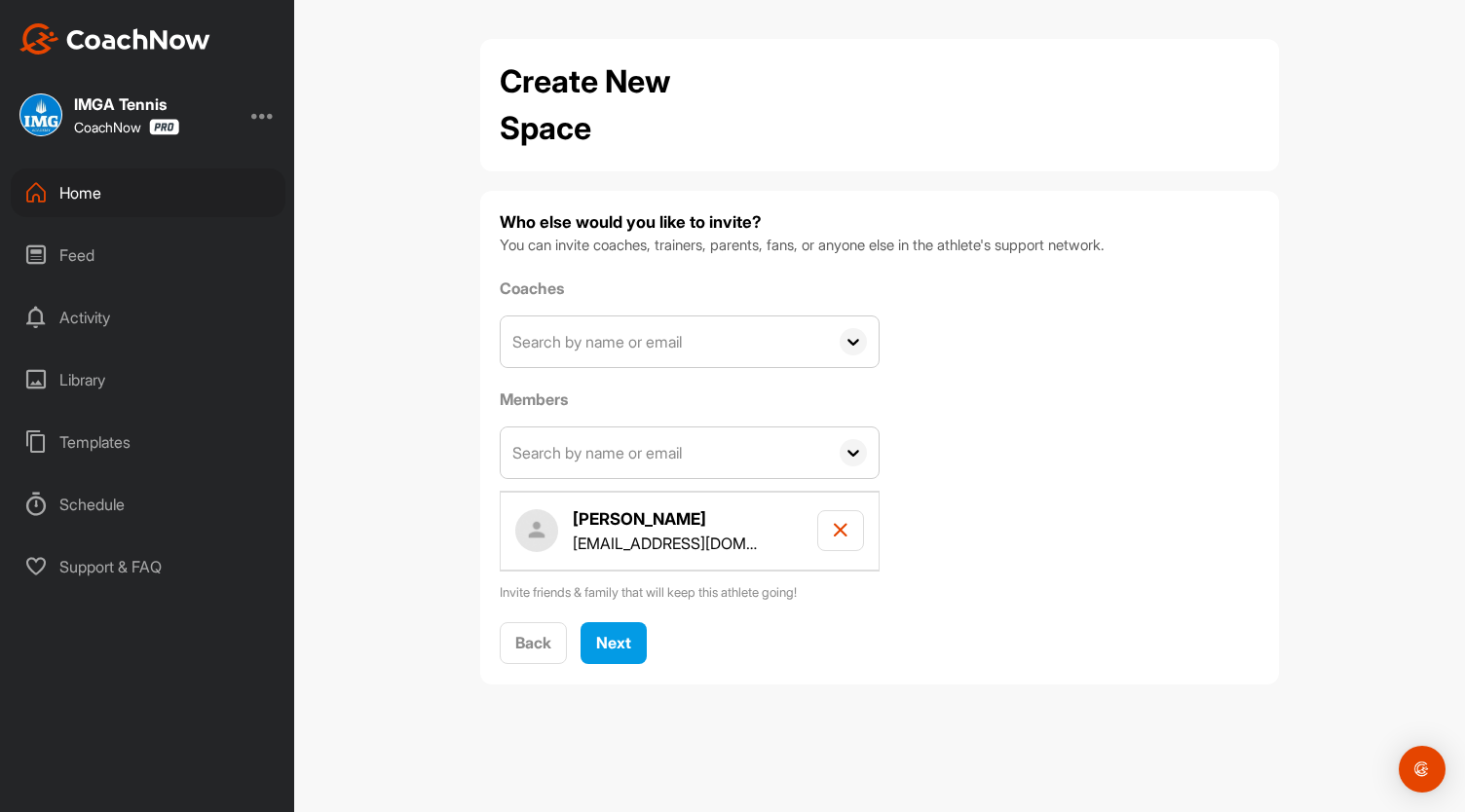
click at [564, 349] on input "text" at bounding box center [664, 342] width 327 height 50
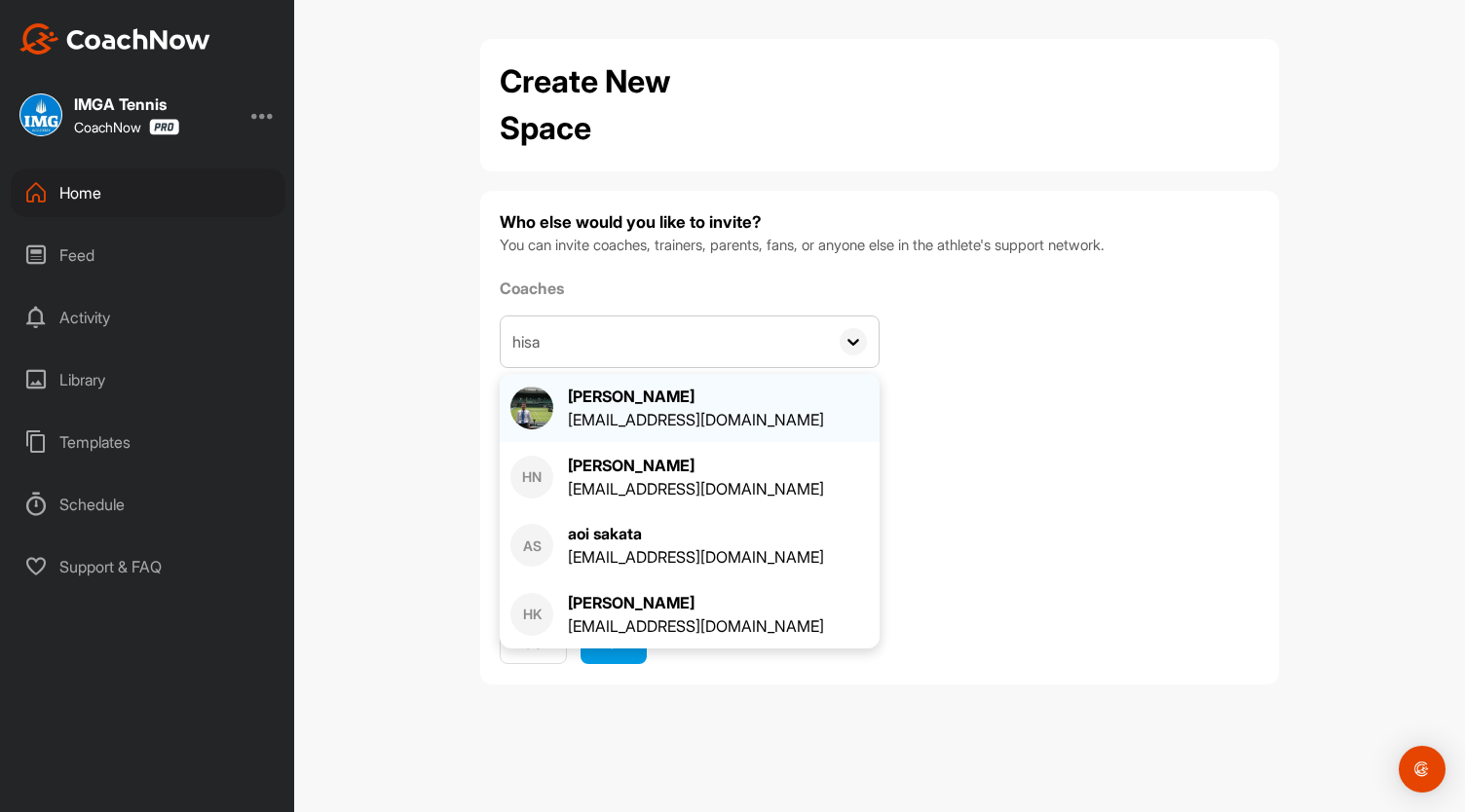
type input "hisa"
click at [621, 415] on div "[EMAIL_ADDRESS][DOMAIN_NAME]" at bounding box center [696, 419] width 256 height 24
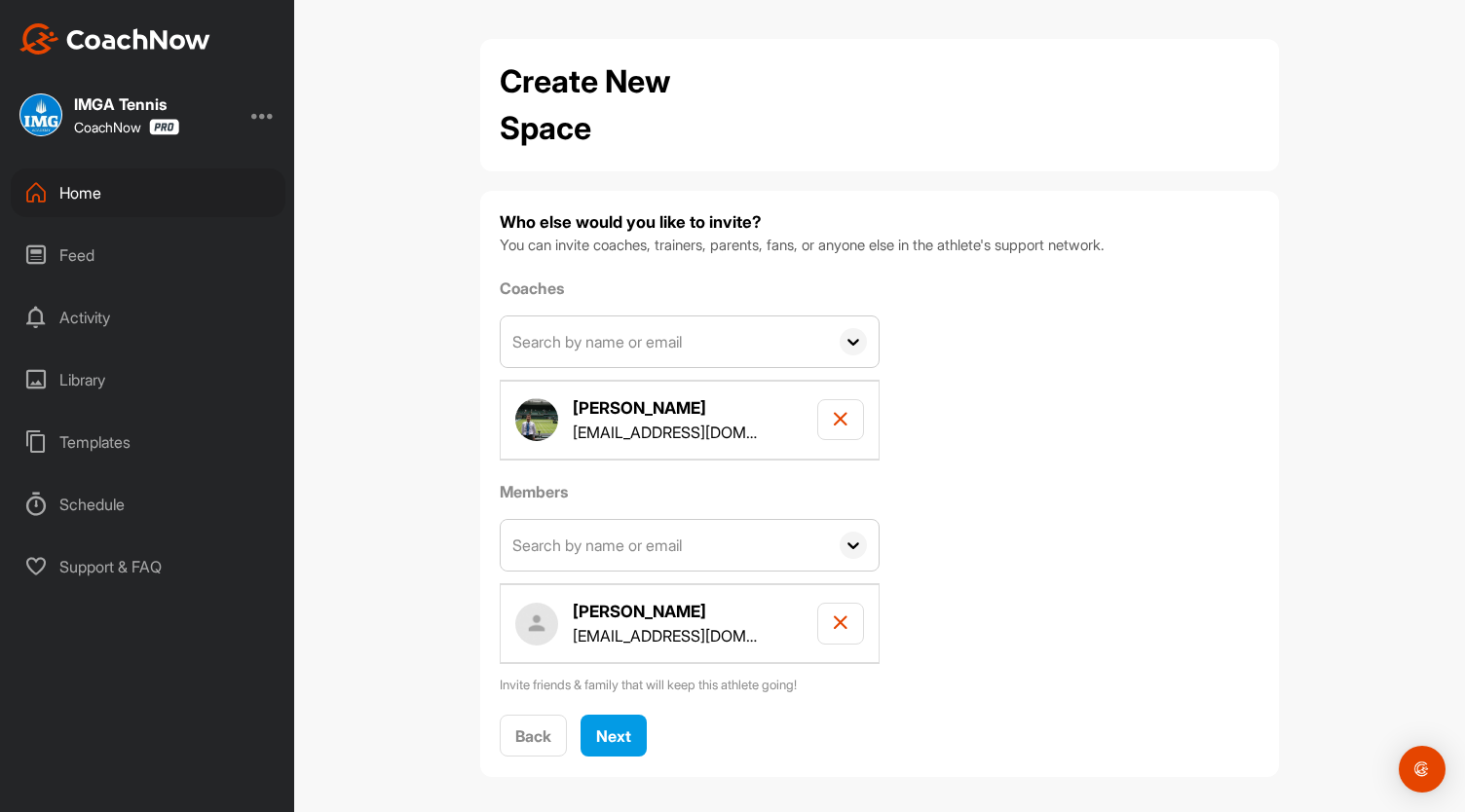
click at [547, 350] on input "text" at bounding box center [664, 342] width 327 height 50
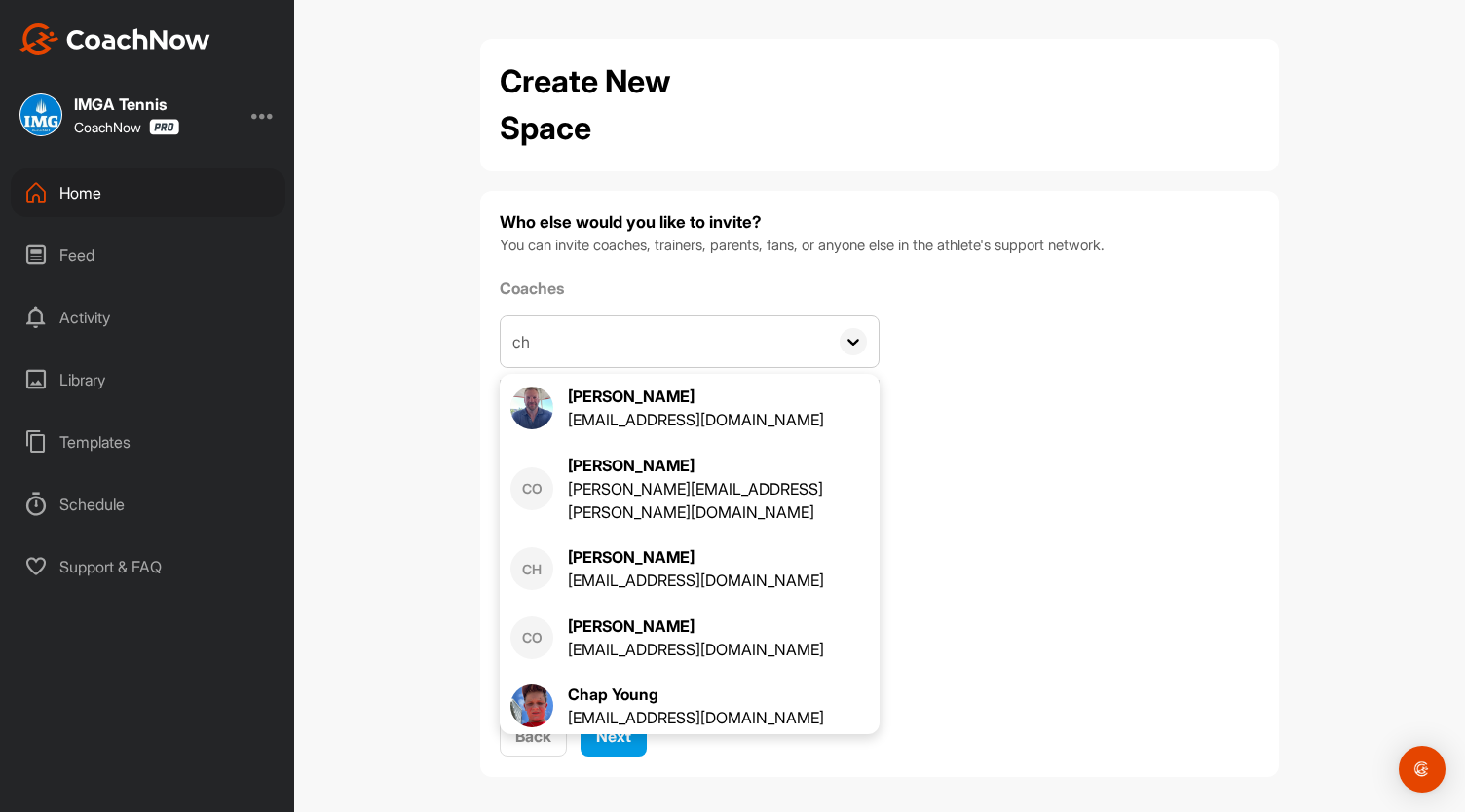
click at [547, 350] on input "ch" at bounding box center [664, 342] width 327 height 50
type input "c"
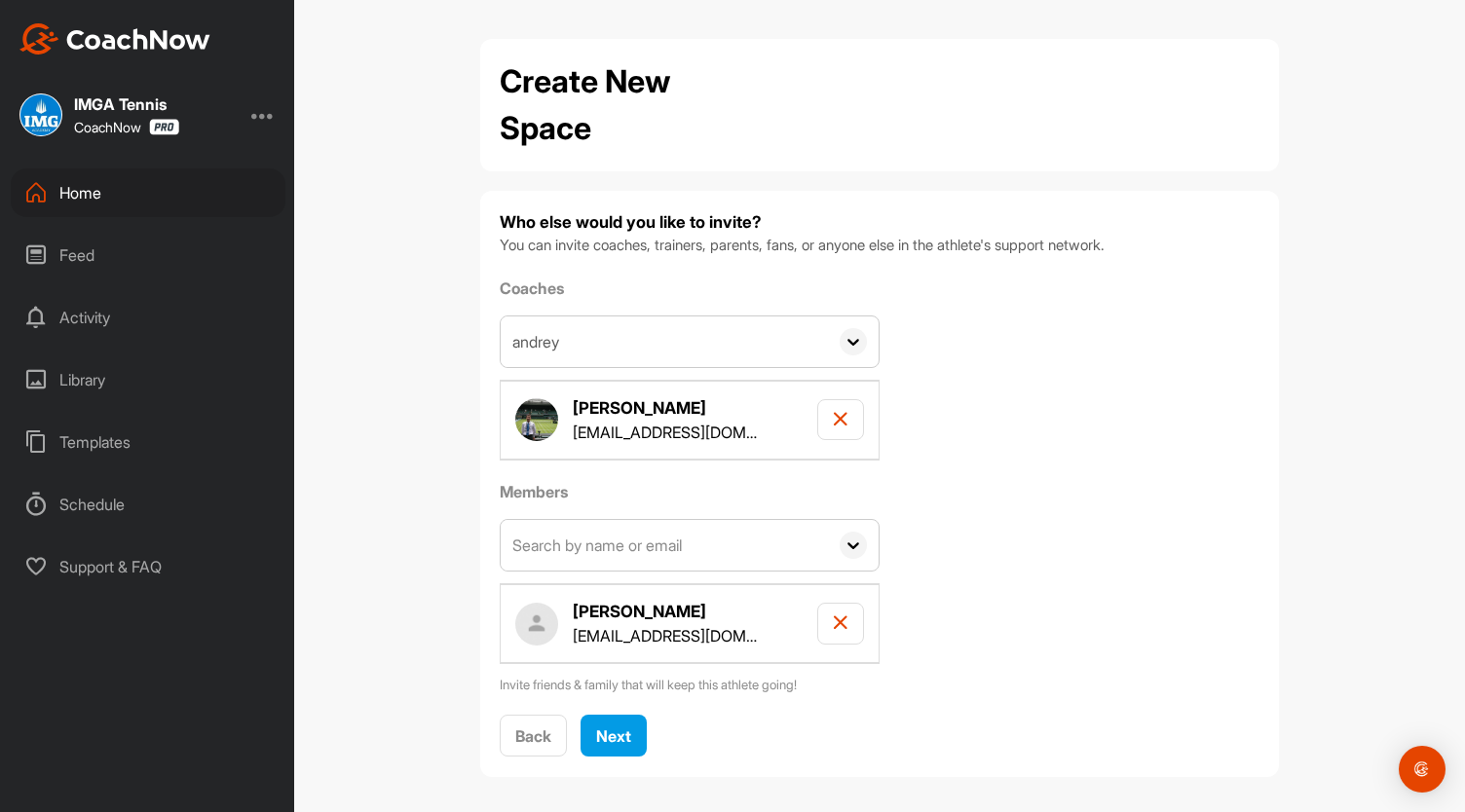
click at [596, 349] on input "andrey" at bounding box center [664, 342] width 327 height 50
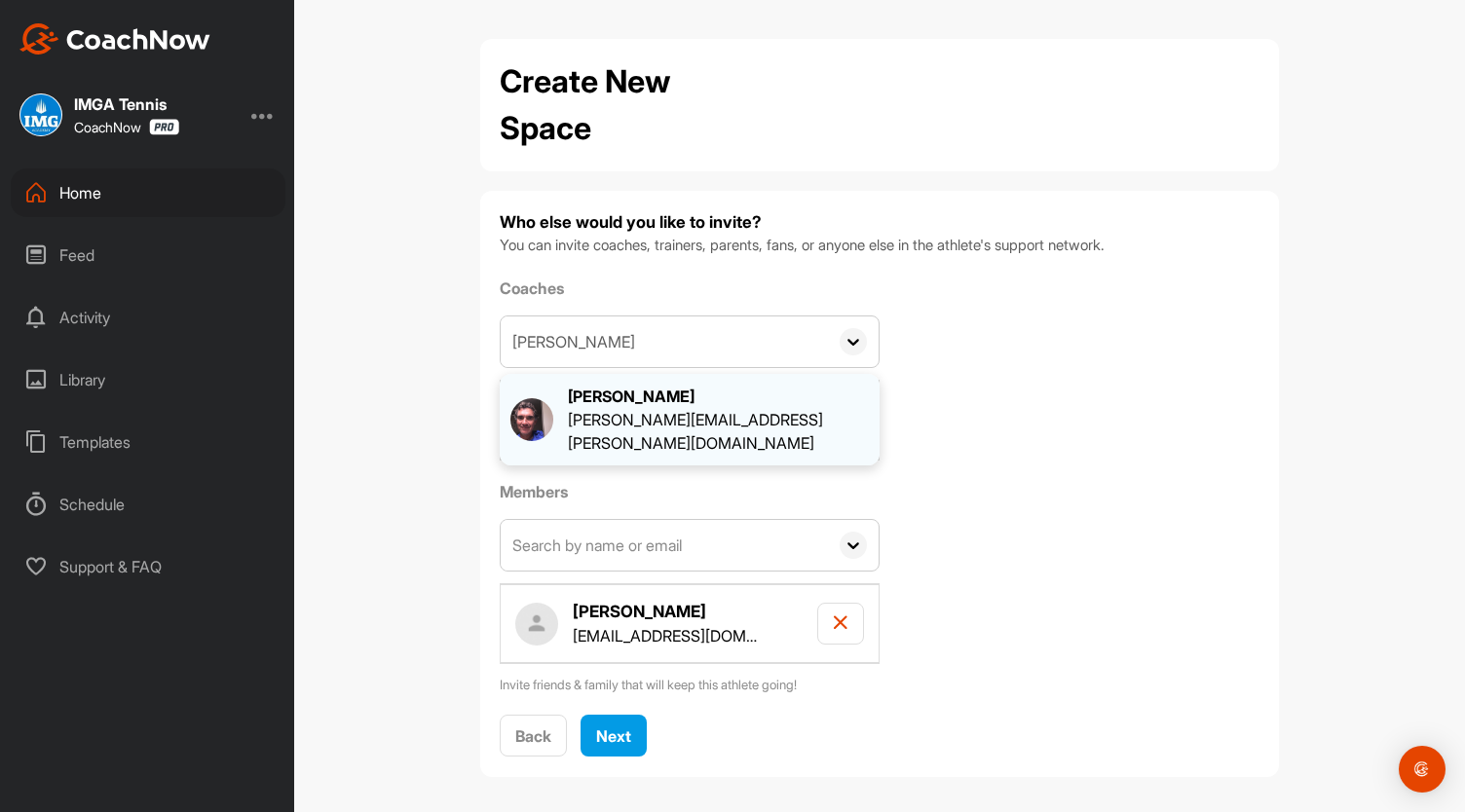
type input "andrey c"
click at [617, 397] on div "[PERSON_NAME]" at bounding box center [719, 397] width 301 height 24
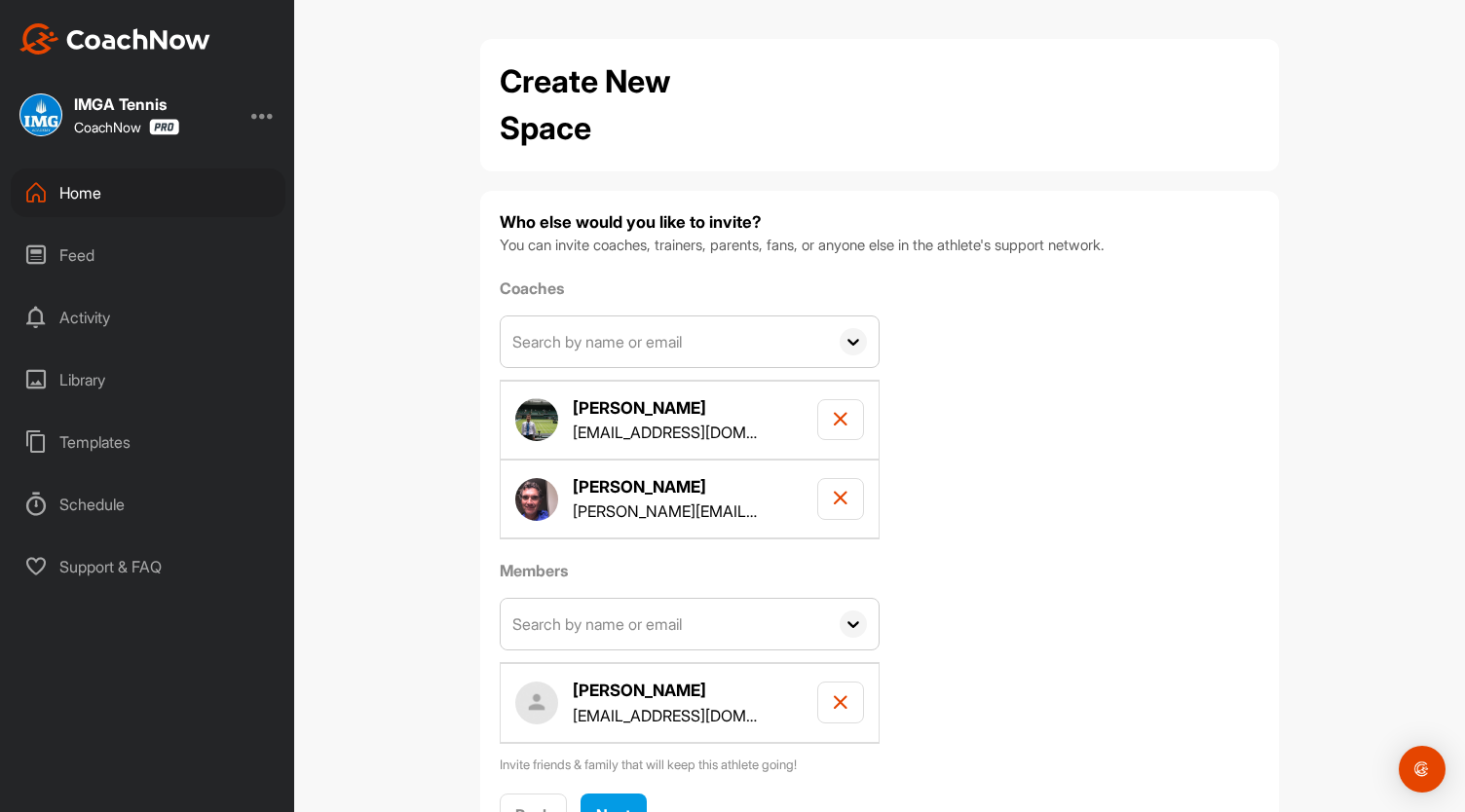
scroll to position [84, 0]
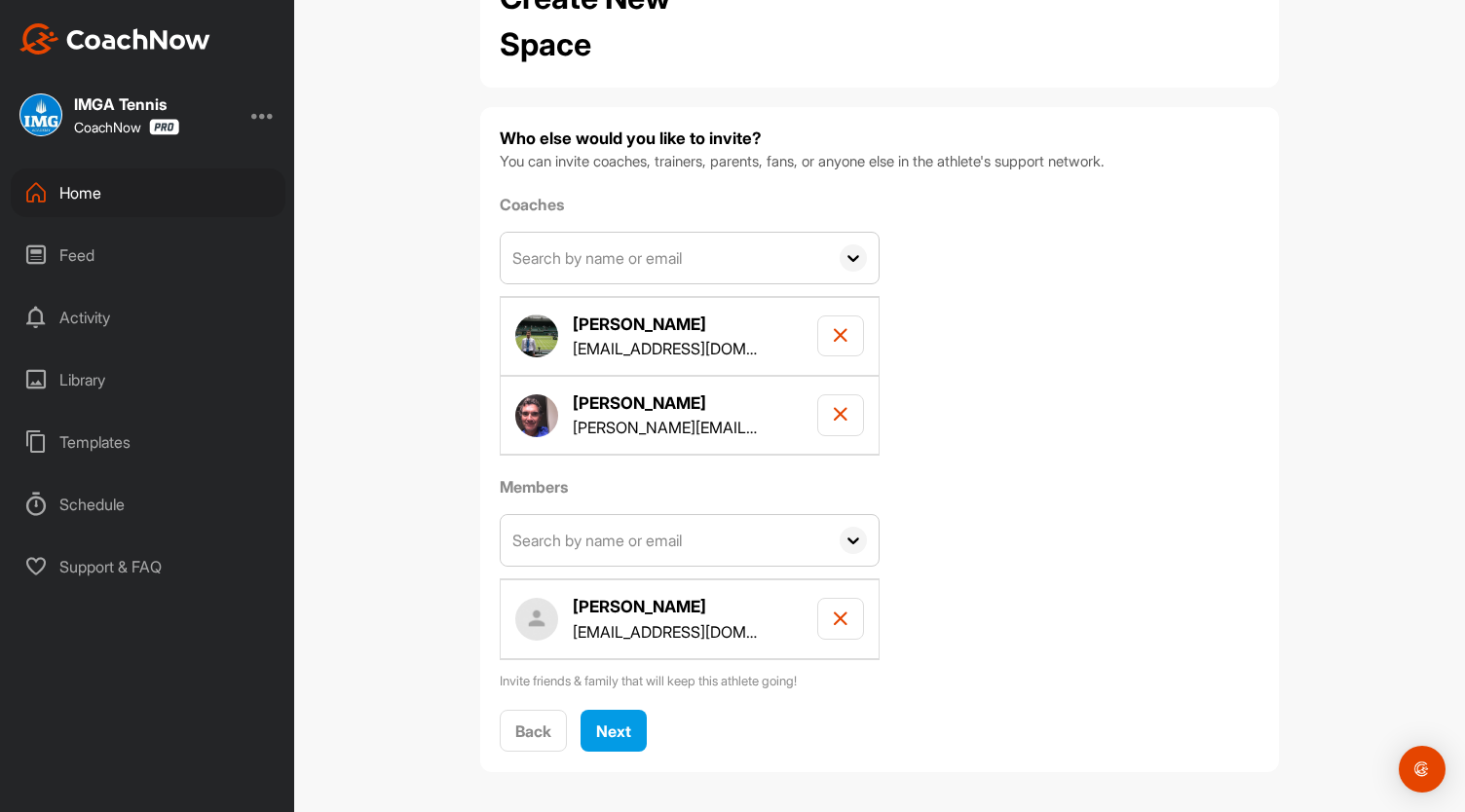
click at [537, 273] on input "text" at bounding box center [664, 257] width 327 height 50
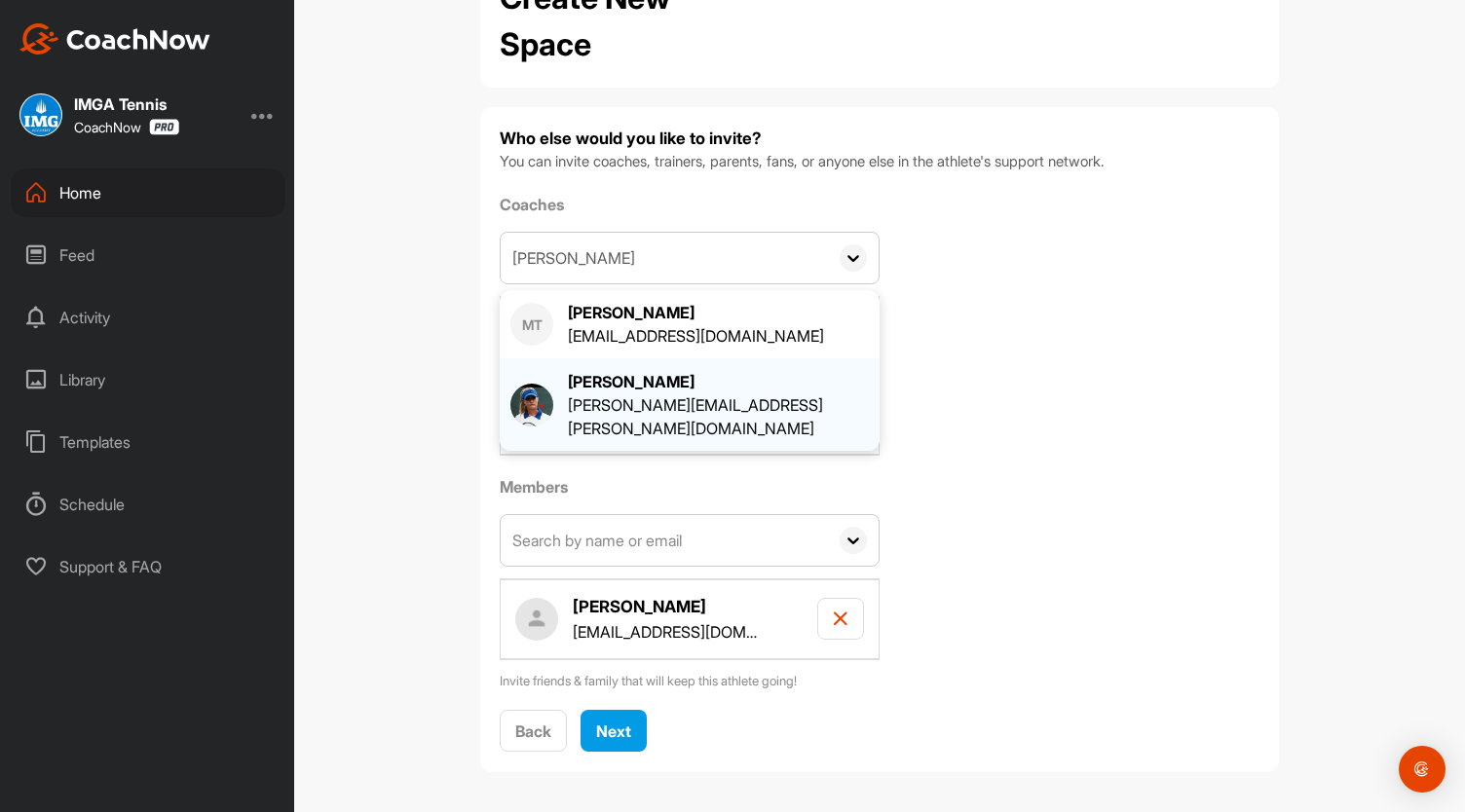
type input "margie"
click at [600, 391] on div "[PERSON_NAME]" at bounding box center [719, 382] width 301 height 24
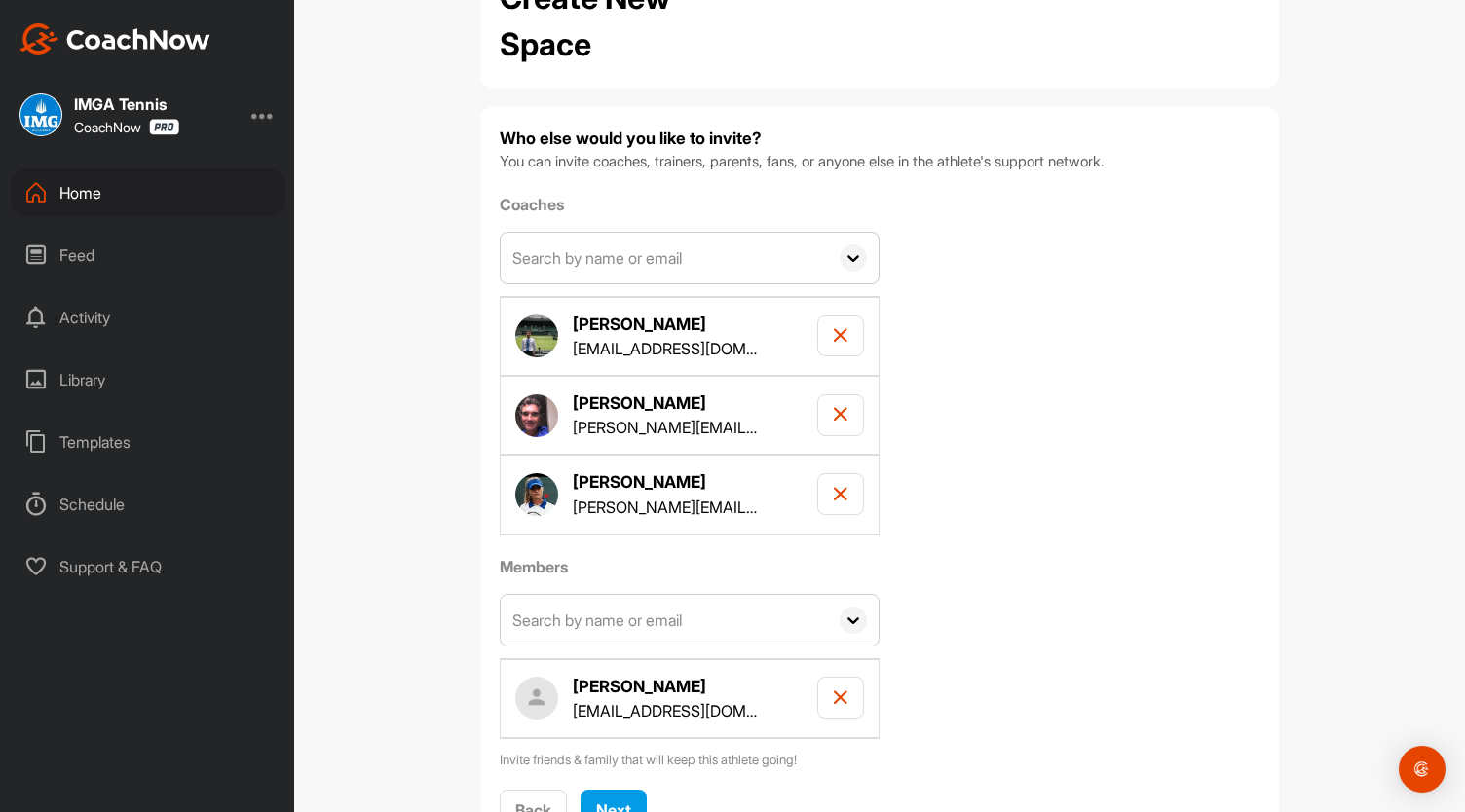
scroll to position [161, 0]
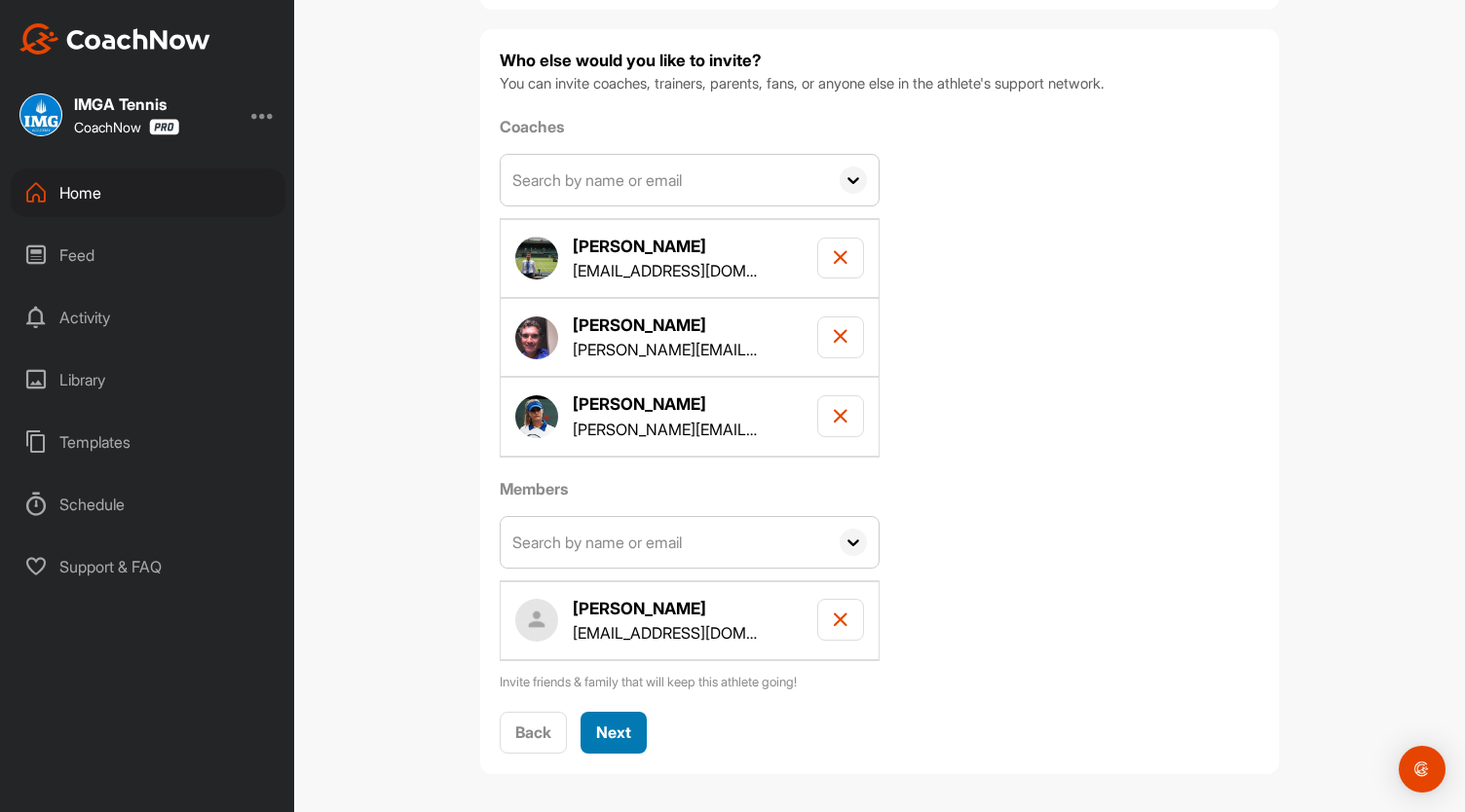
click at [607, 712] on button "Next" at bounding box center [613, 732] width 66 height 42
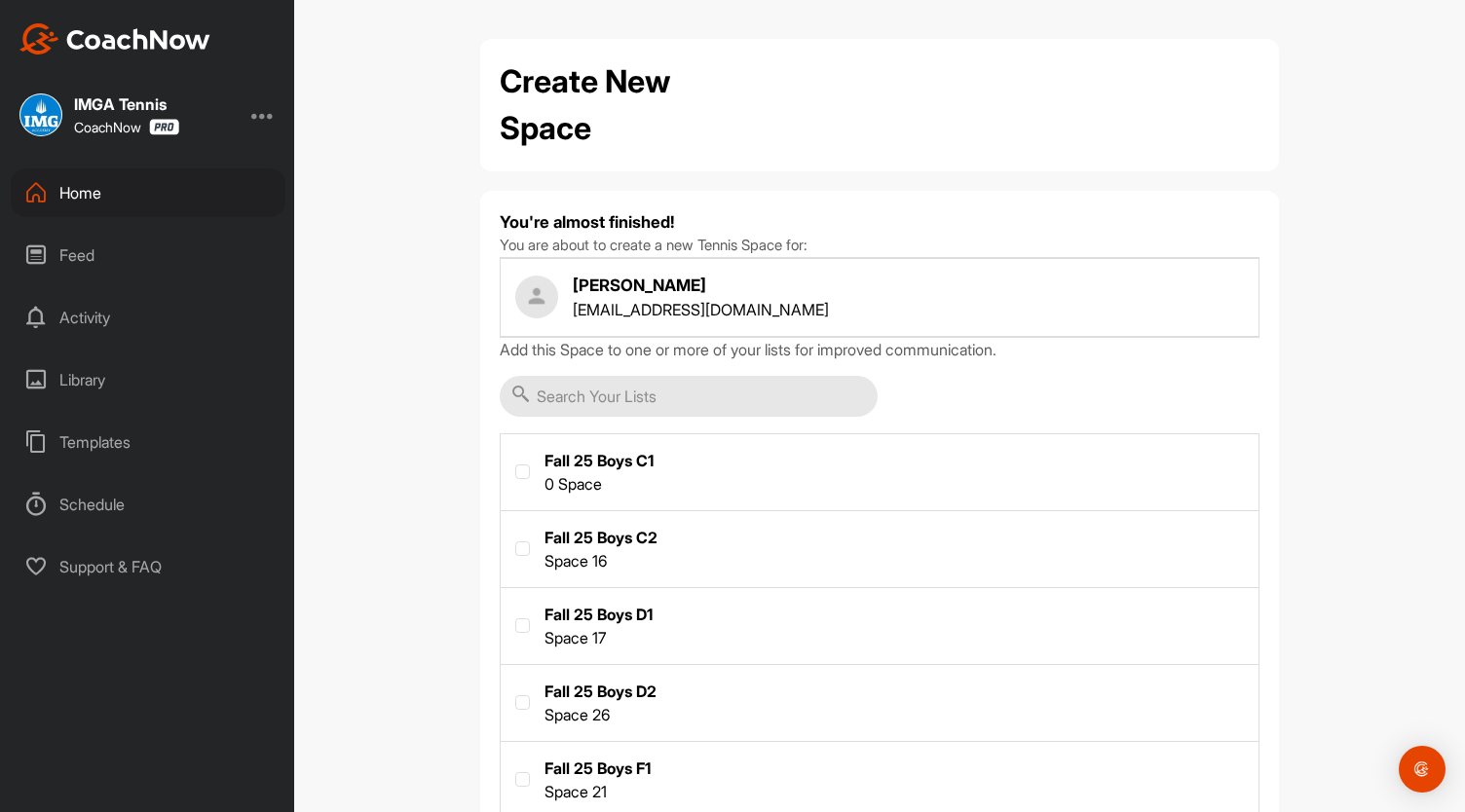
scroll to position [742, 0]
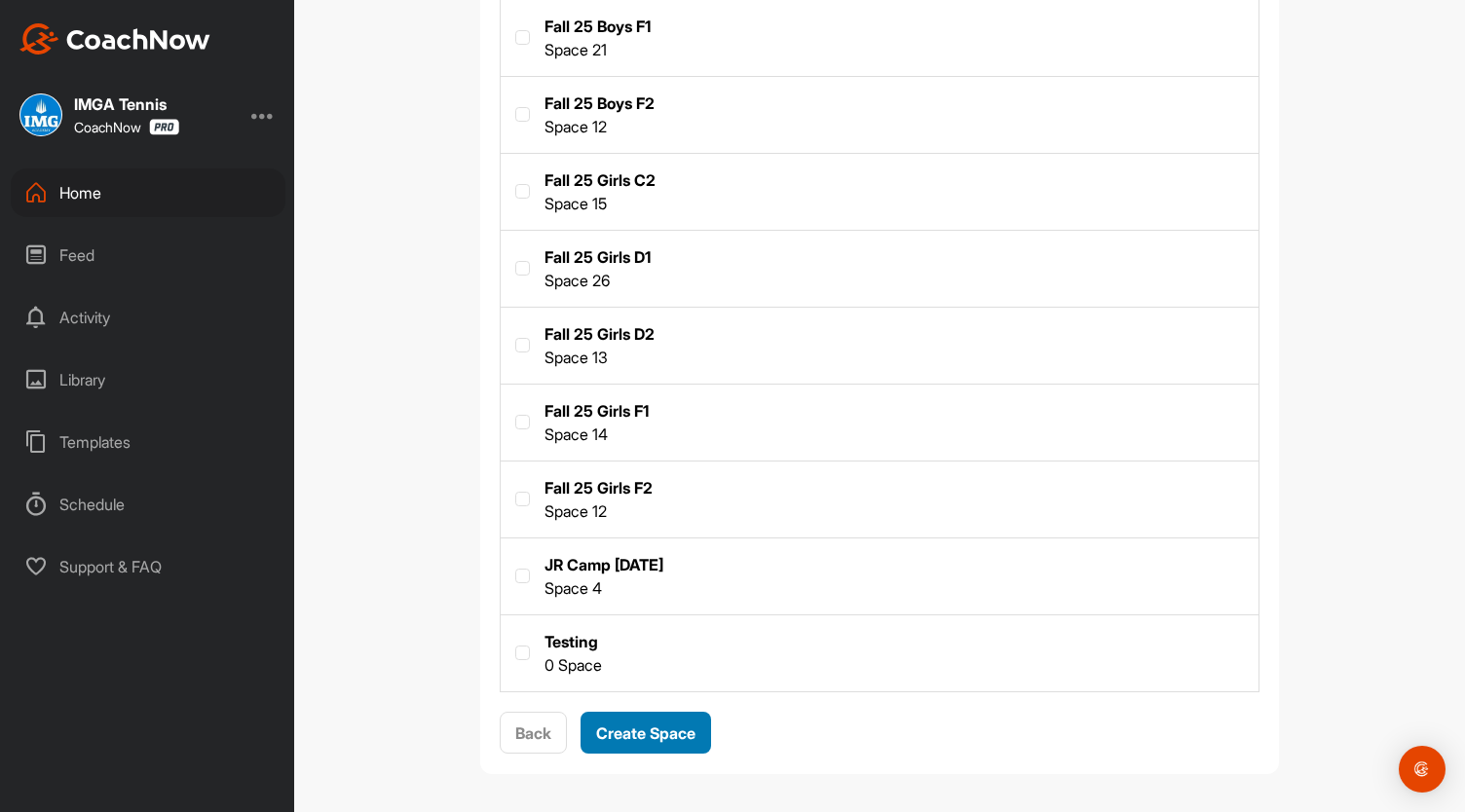
click at [633, 741] on button "Create Space" at bounding box center [646, 732] width 131 height 42
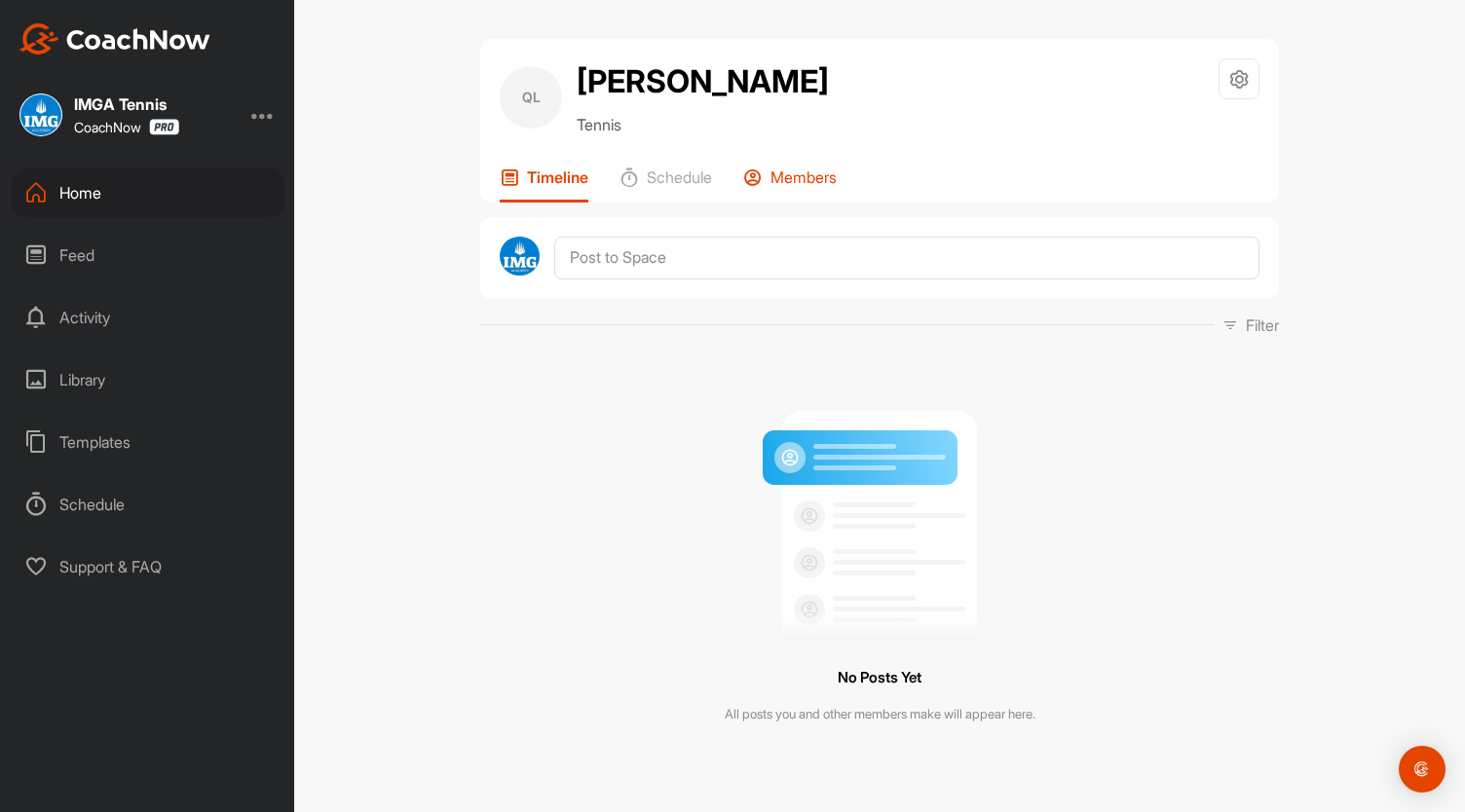
click at [783, 178] on p "Members" at bounding box center [802, 177] width 66 height 20
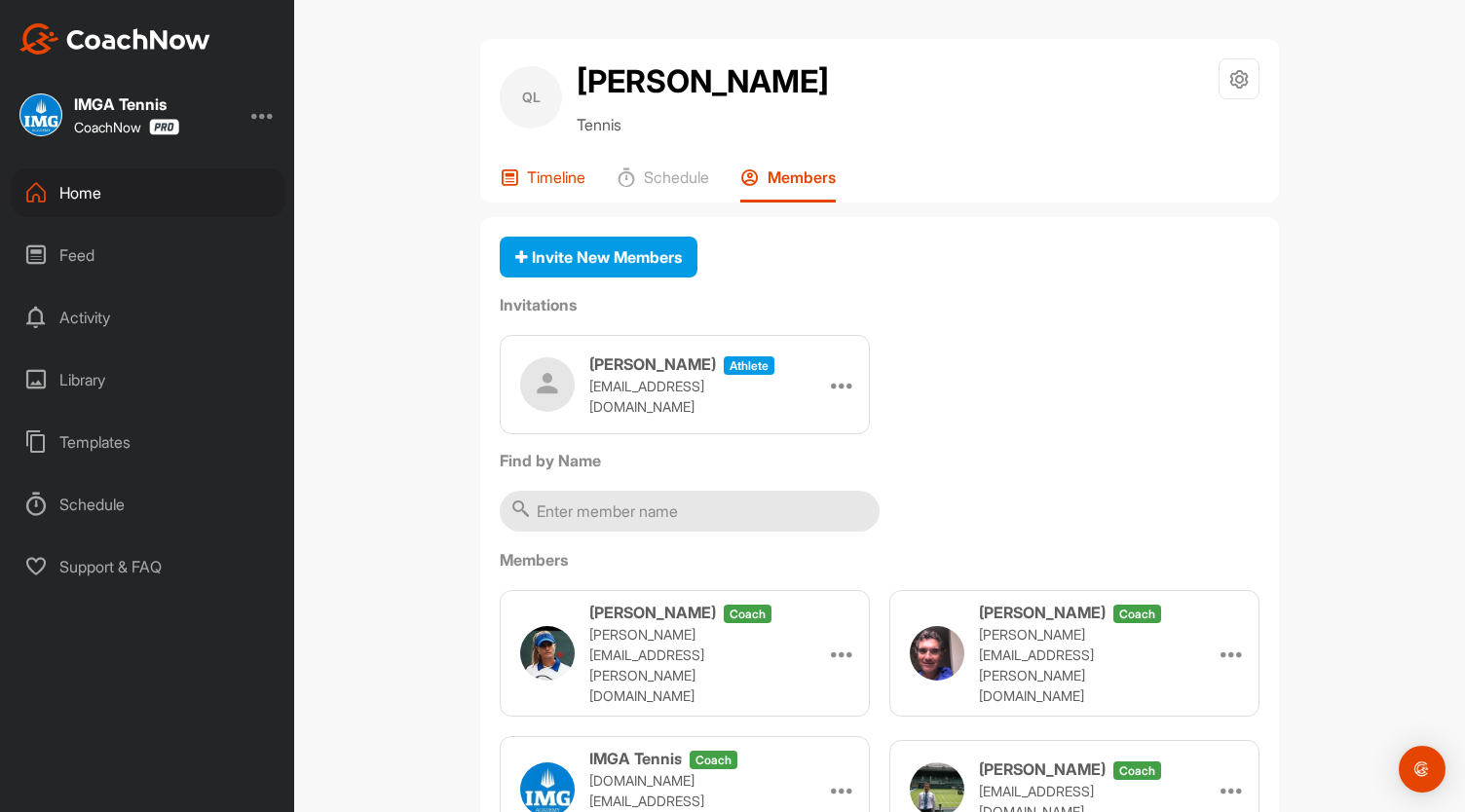
click at [513, 193] on div "Timeline" at bounding box center [541, 185] width 86 height 35
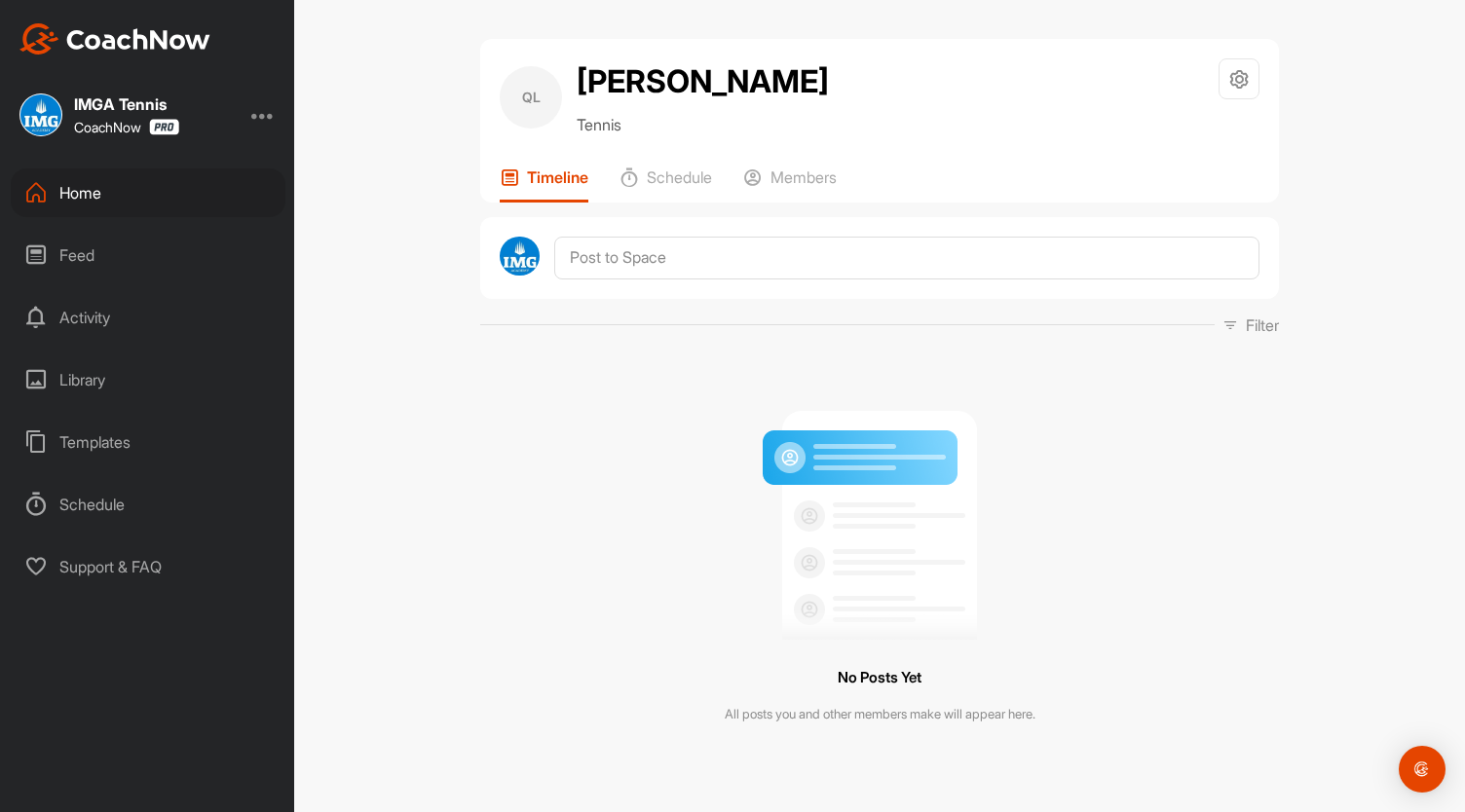
click at [120, 204] on div "Home" at bounding box center [148, 192] width 275 height 48
